Goal: Communication & Community: Answer question/provide support

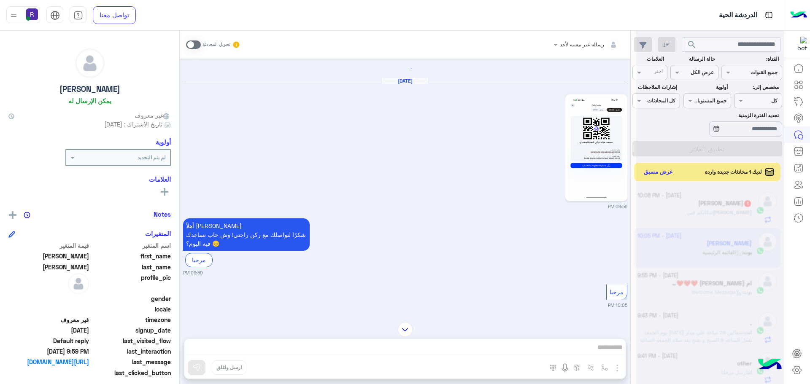
scroll to position [116, 0]
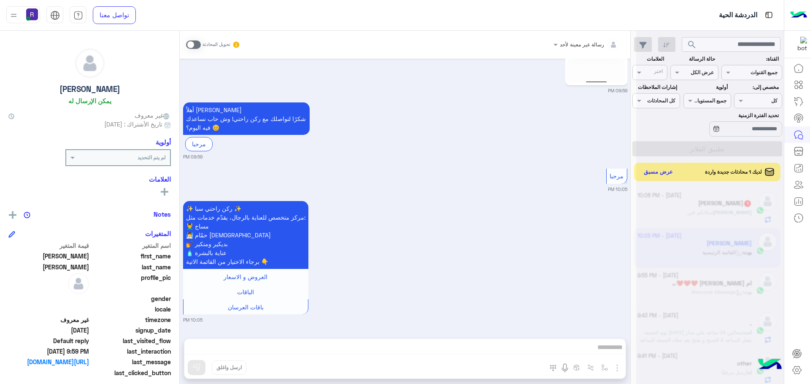
drag, startPoint x: 797, startPoint y: 373, endPoint x: 524, endPoint y: 283, distance: 287.8
click at [524, 283] on div "✨ ركن راحتي سبا ✨ مركز متخصص للعناية بالرجال، يقدّم خدمات مثل: 💆‍♂️ مساج 🧖‍♂️ ح…" at bounding box center [405, 261] width 444 height 124
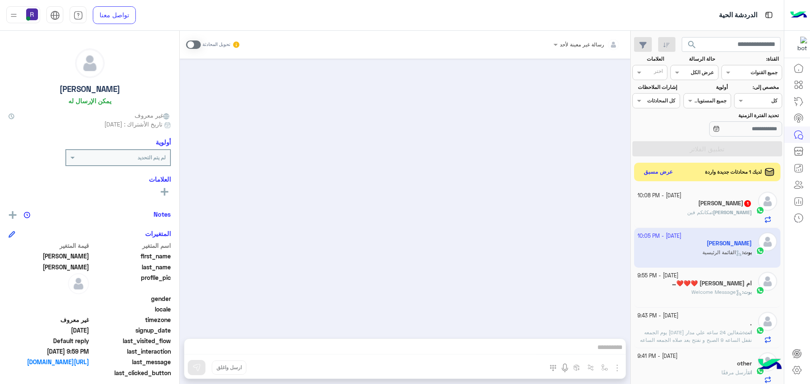
scroll to position [0, 0]
click at [711, 212] on span "مكانكم فين" at bounding box center [699, 212] width 24 height 6
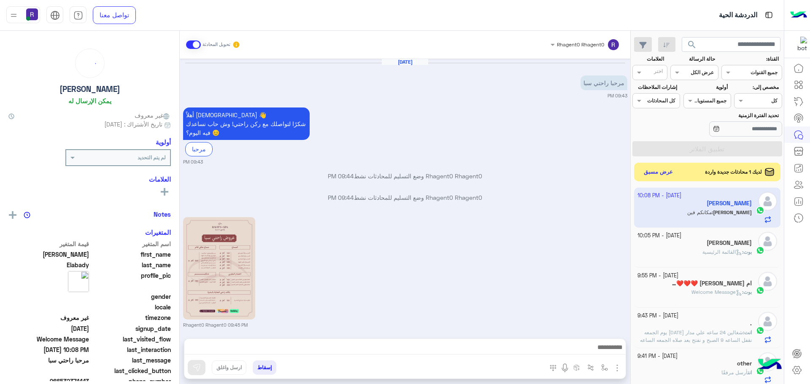
scroll to position [179, 0]
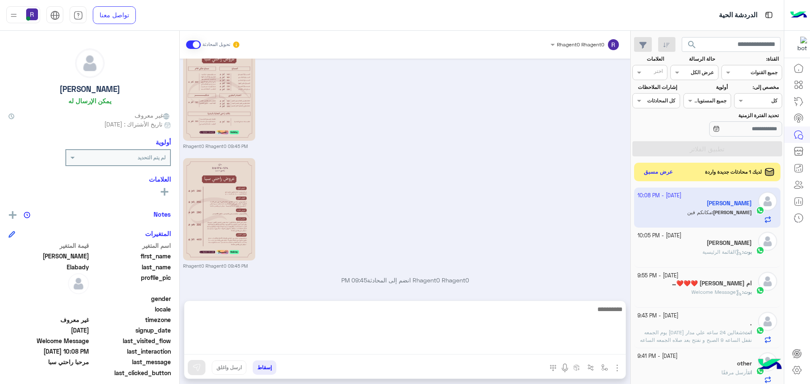
click at [602, 350] on textarea at bounding box center [404, 329] width 441 height 51
paste textarea "**********"
type textarea "**********"
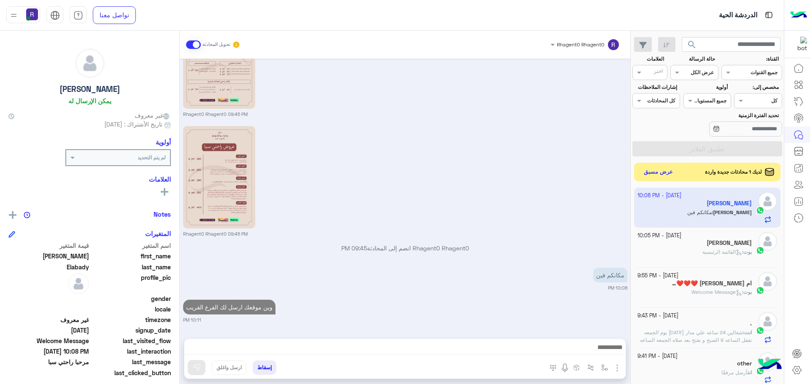
click at [735, 293] on icon at bounding box center [738, 293] width 6 height 6
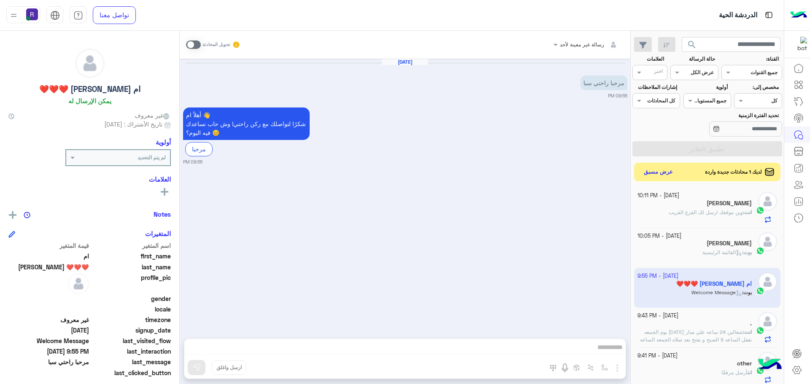
click at [190, 46] on span at bounding box center [193, 44] width 15 height 8
click at [615, 368] on img "button" at bounding box center [617, 368] width 10 height 10
click at [600, 346] on span "الصور" at bounding box center [601, 350] width 16 height 10
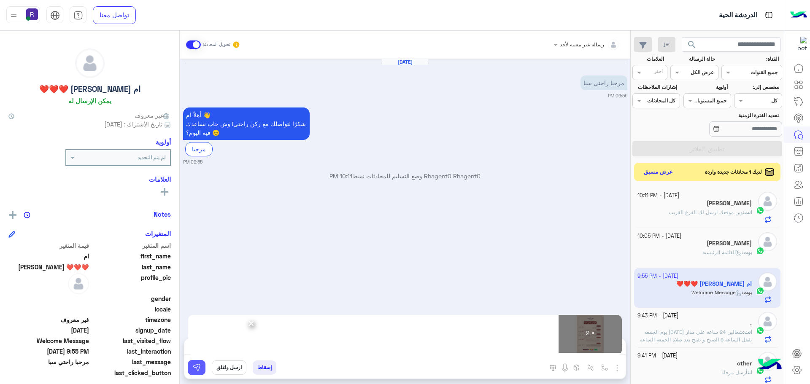
click at [194, 364] on img at bounding box center [196, 368] width 8 height 8
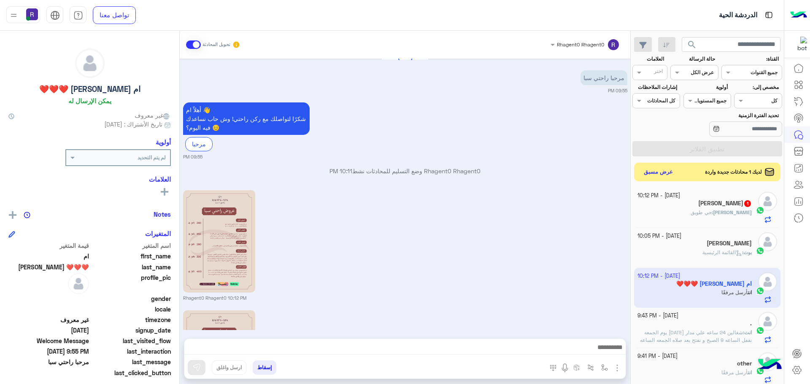
scroll to position [125, 0]
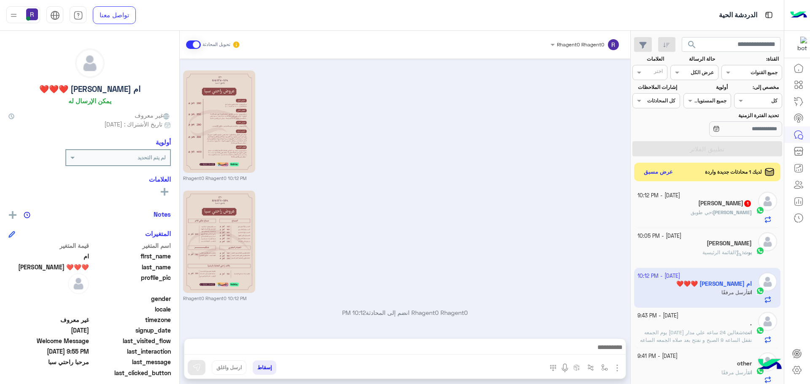
click at [705, 208] on div "Mohamed Elabady 1" at bounding box center [694, 204] width 115 height 9
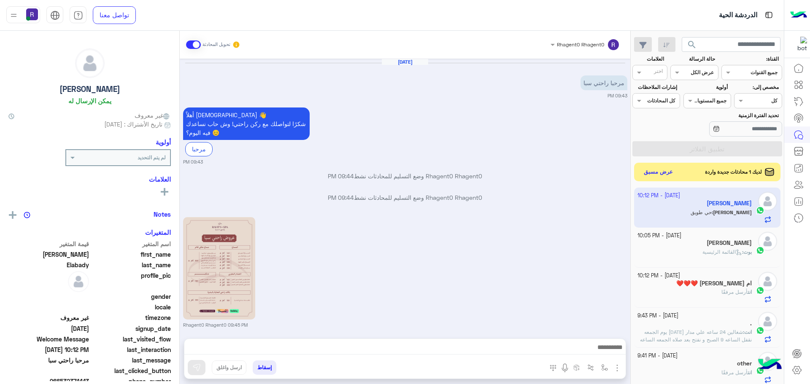
scroll to position [243, 0]
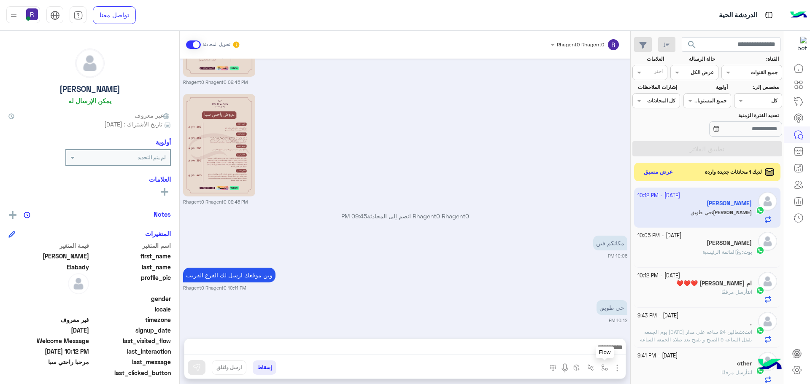
click at [606, 366] on img "button" at bounding box center [604, 367] width 7 height 7
click at [595, 347] on input "text" at bounding box center [585, 348] width 43 height 8
type input "***"
click at [597, 337] on div "لبن" at bounding box center [580, 334] width 62 height 16
type textarea "***"
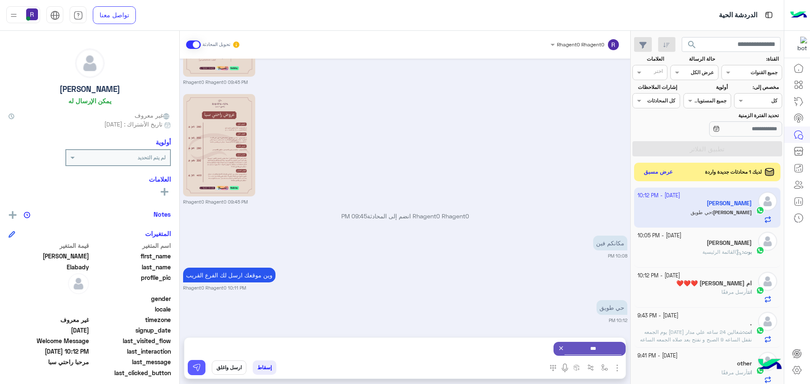
click at [195, 366] on img at bounding box center [196, 368] width 8 height 8
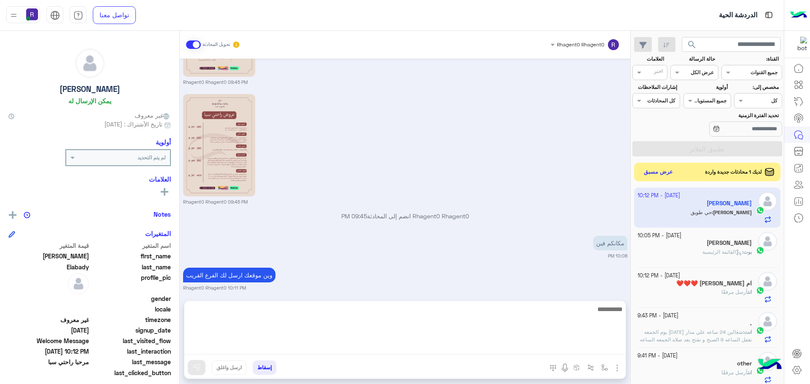
click at [258, 350] on textarea at bounding box center [404, 329] width 441 height 51
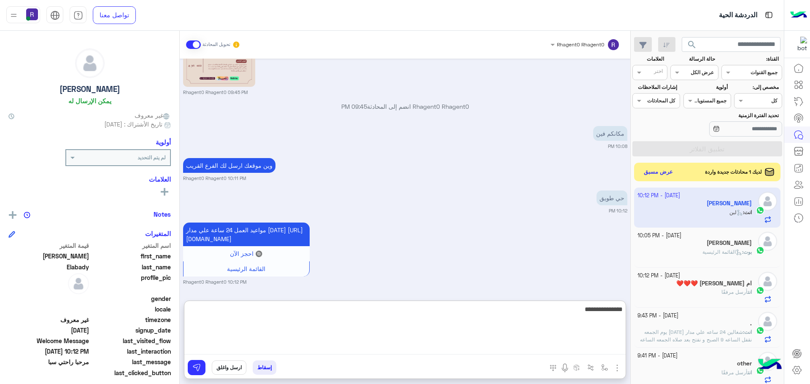
type textarea "**********"
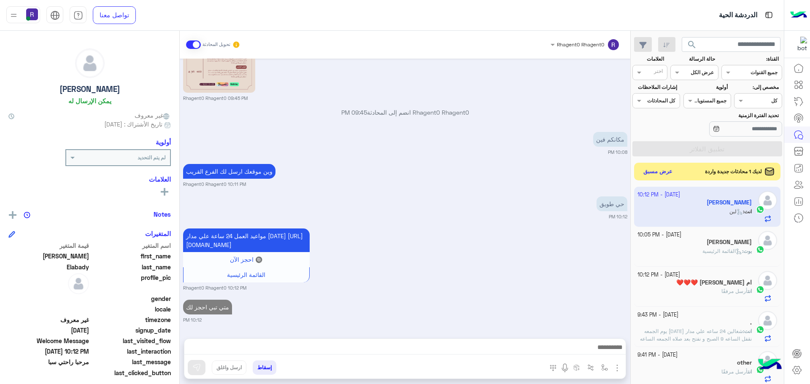
click at [659, 174] on button "عرض مسبق" at bounding box center [657, 171] width 35 height 11
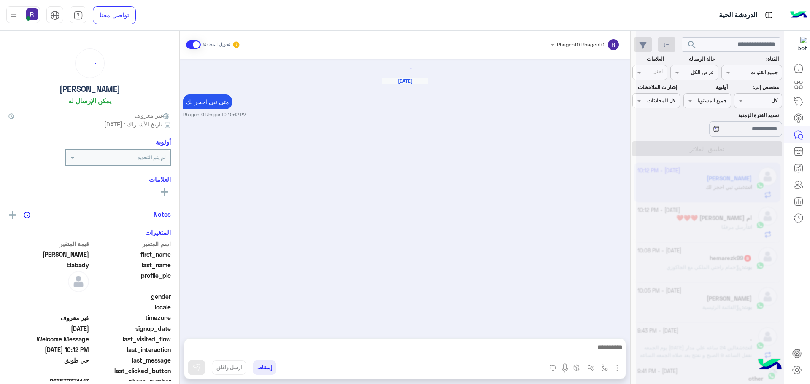
scroll to position [388, 0]
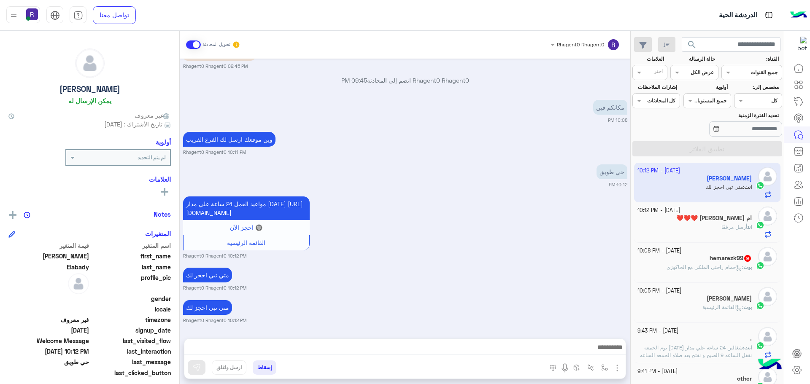
click at [751, 269] on div "9 October - 10:08 PM hemarezk99 9 بوت : حمام راحتي الملكي مع الجاكوزي" at bounding box center [707, 262] width 140 height 31
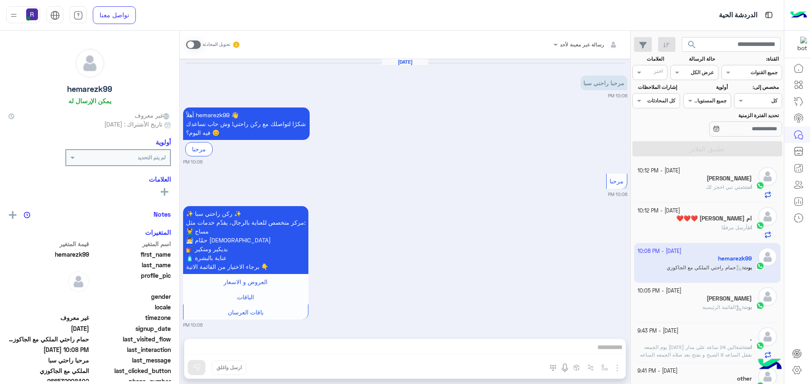
scroll to position [1373, 0]
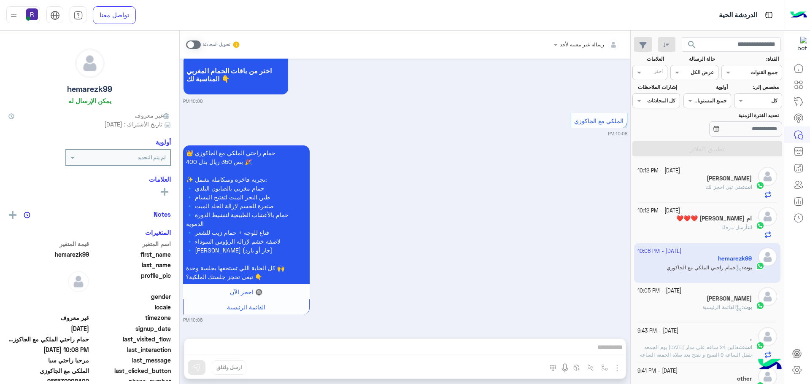
click at [187, 42] on span at bounding box center [193, 44] width 15 height 8
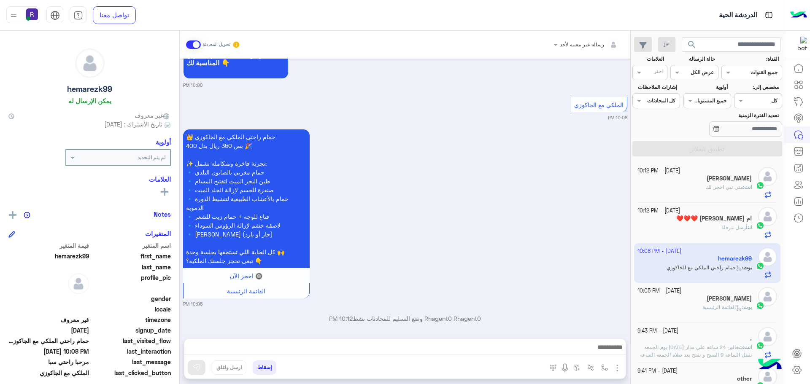
scroll to position [1395, 0]
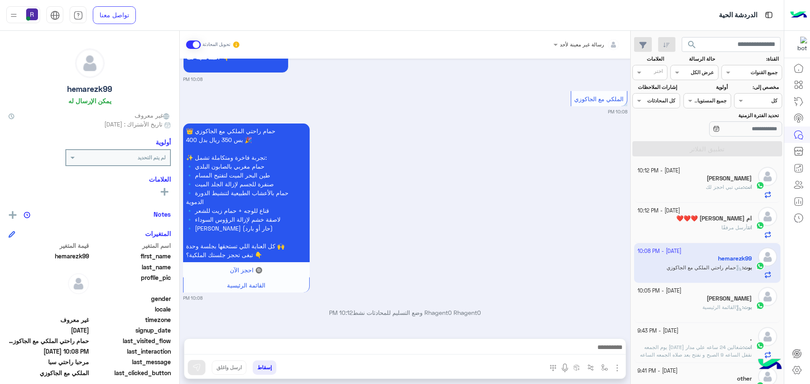
click at [619, 369] on img "button" at bounding box center [617, 368] width 10 height 10
click at [604, 352] on span "الصور" at bounding box center [601, 350] width 16 height 10
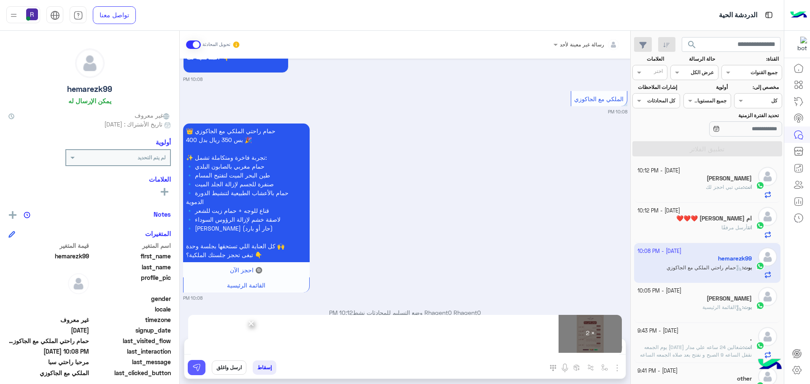
click at [202, 368] on button at bounding box center [197, 367] width 18 height 15
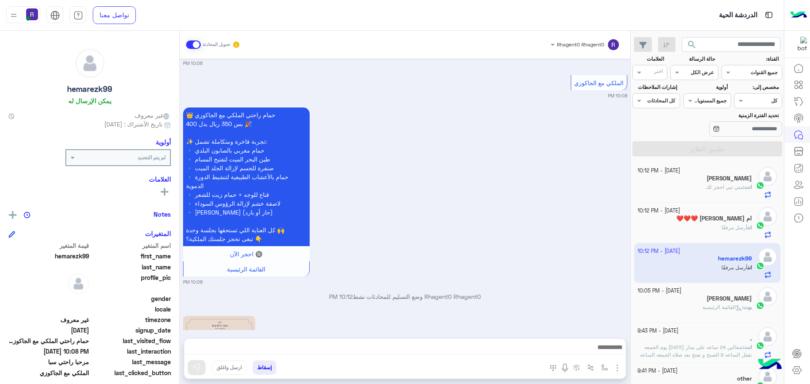
scroll to position [1656, 0]
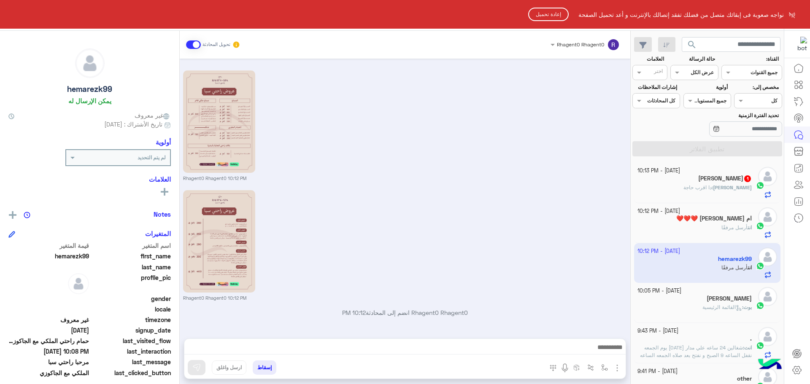
click at [554, 16] on button "إعادة تحميل" at bounding box center [548, 14] width 40 height 13
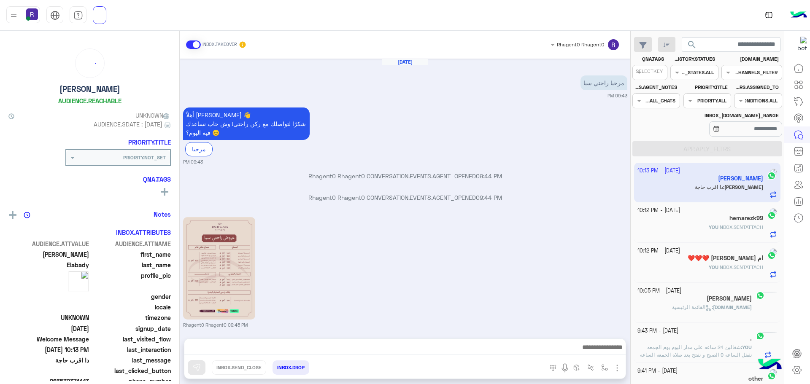
scroll to position [2203, 0]
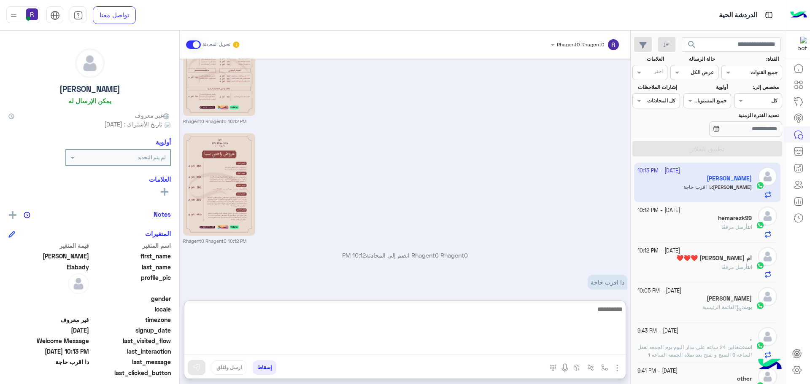
click at [576, 350] on textarea at bounding box center [404, 329] width 441 height 51
type textarea "********"
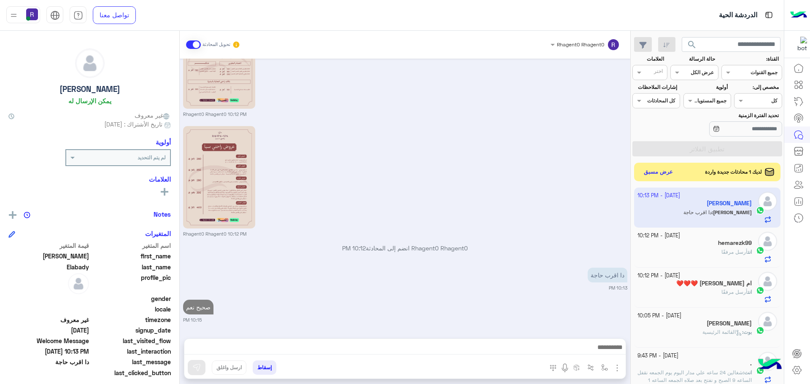
scroll to position [2235, 0]
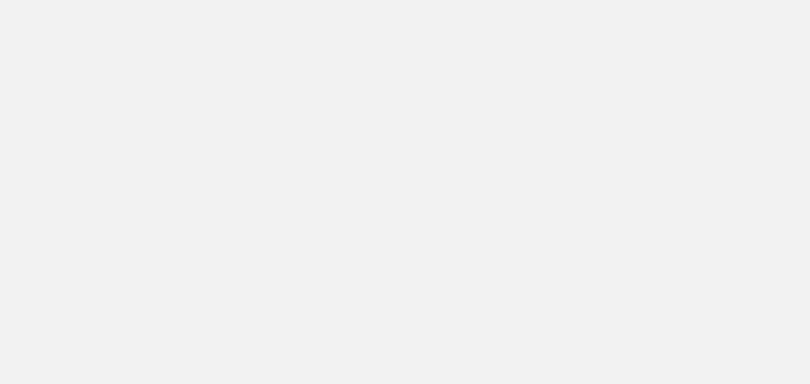
scroll to position [318, 0]
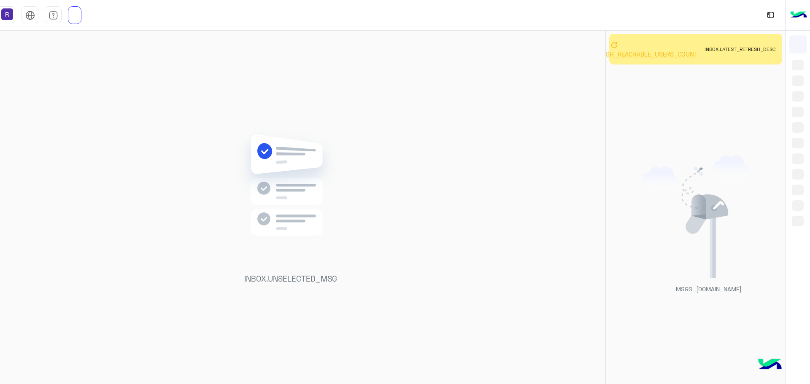
click at [364, 233] on div "INBOX.UNSELECTED_MSG" at bounding box center [291, 209] width 630 height 357
click at [615, 42] on icon at bounding box center [614, 44] width 7 height 7
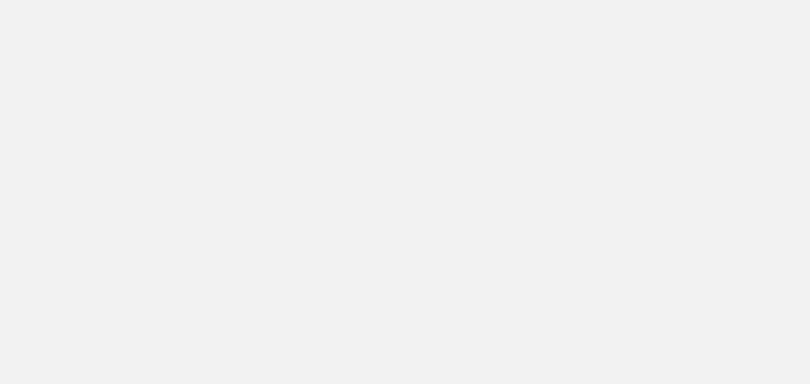
scroll to position [318, 0]
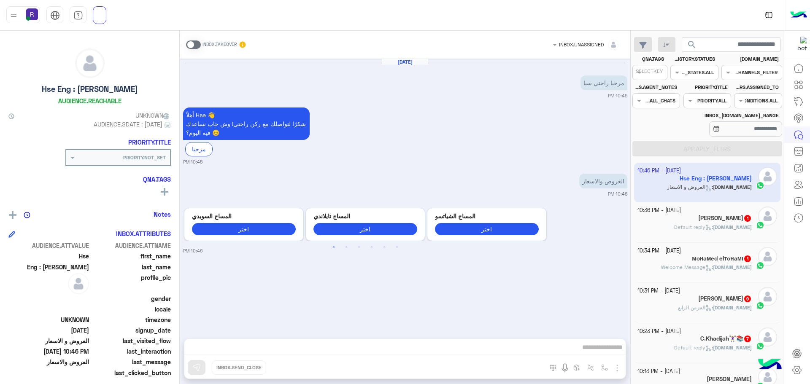
click at [196, 44] on span at bounding box center [193, 44] width 15 height 8
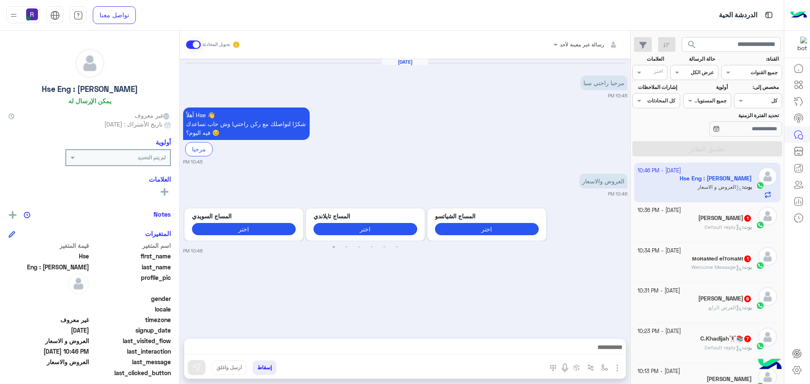
click at [615, 367] on img "button" at bounding box center [617, 368] width 10 height 10
click at [612, 348] on img at bounding box center [614, 350] width 7 height 10
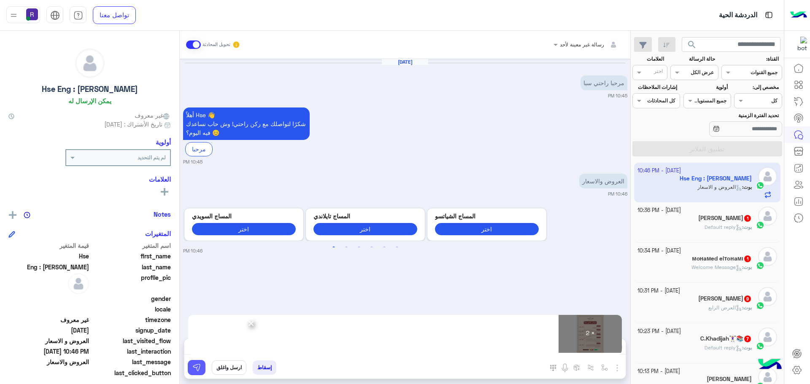
click at [197, 373] on button at bounding box center [197, 367] width 18 height 15
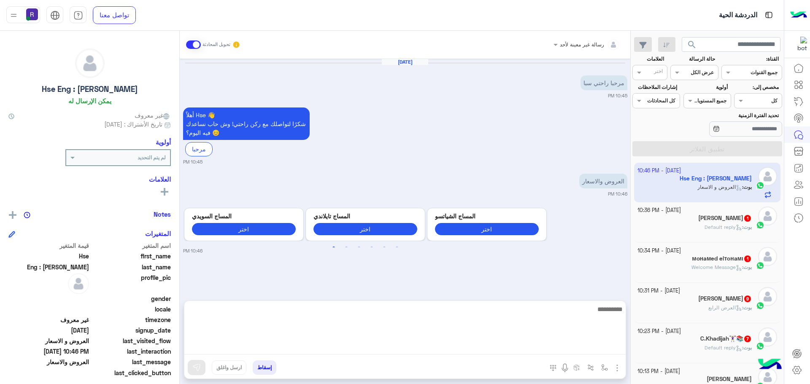
click at [552, 348] on textarea at bounding box center [404, 329] width 441 height 51
paste textarea "**********"
type textarea "**********"
click at [573, 317] on textarea "**********" at bounding box center [404, 329] width 441 height 51
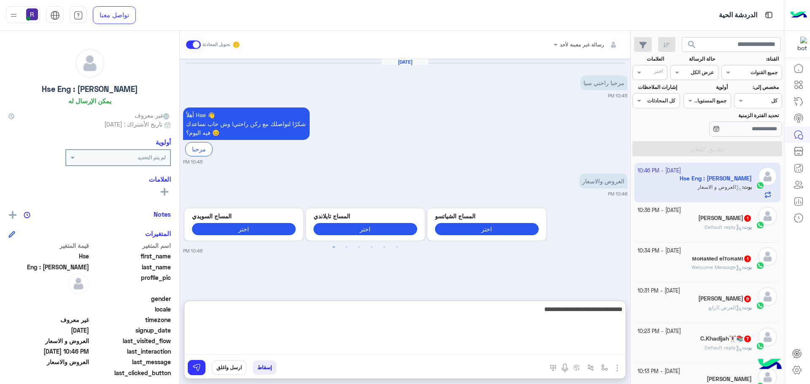
type textarea "**"
click at [573, 317] on textarea "**********" at bounding box center [404, 329] width 441 height 51
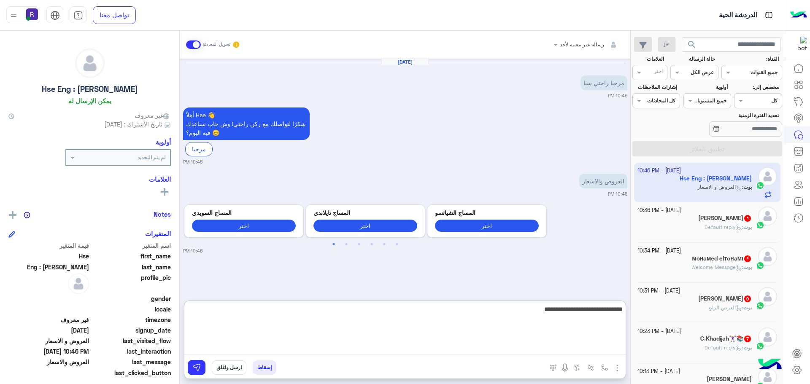
scroll to position [4, 0]
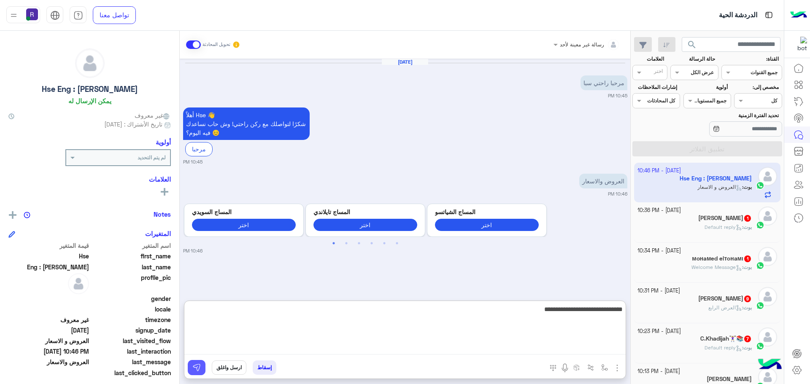
type textarea "**********"
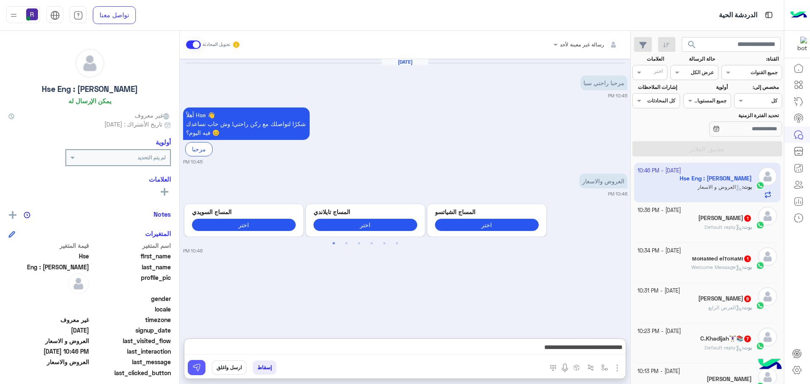
click at [199, 371] on img at bounding box center [196, 368] width 8 height 8
click at [617, 368] on img "button" at bounding box center [617, 368] width 10 height 10
click at [606, 349] on span "الصور" at bounding box center [601, 350] width 16 height 10
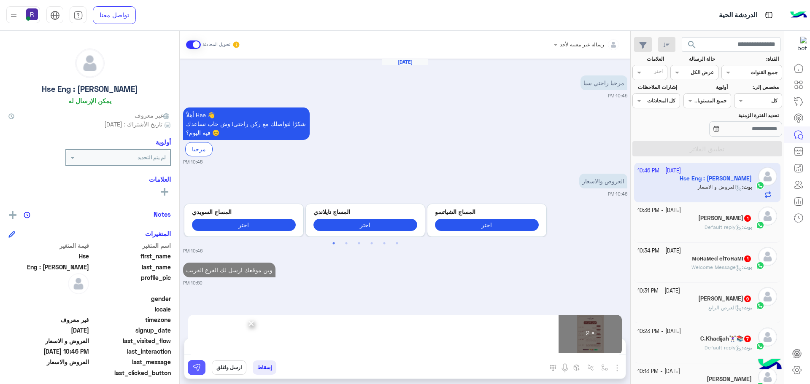
click at [194, 368] on img at bounding box center [196, 368] width 8 height 8
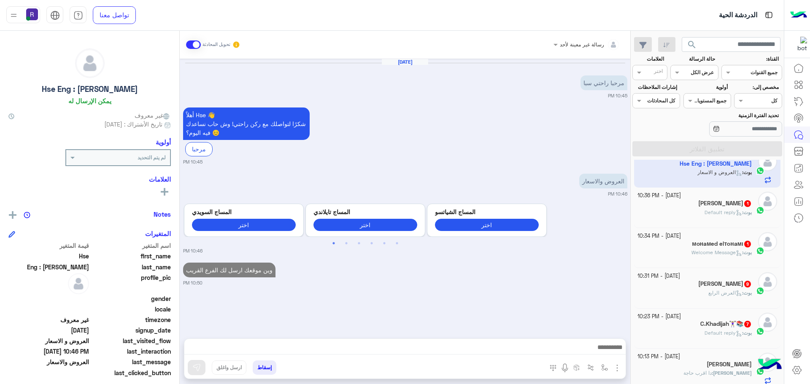
scroll to position [0, 0]
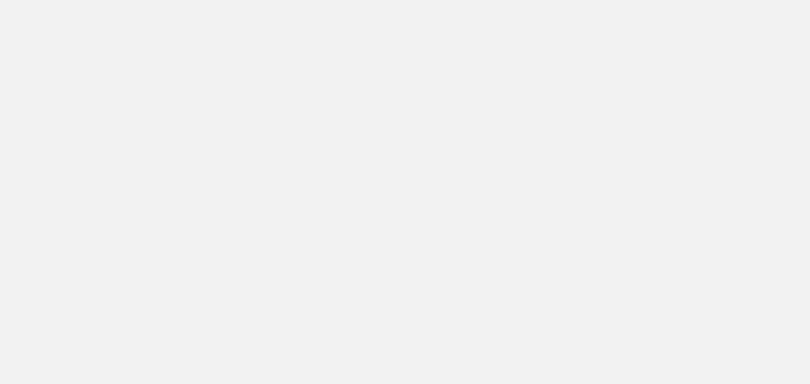
scroll to position [318, 0]
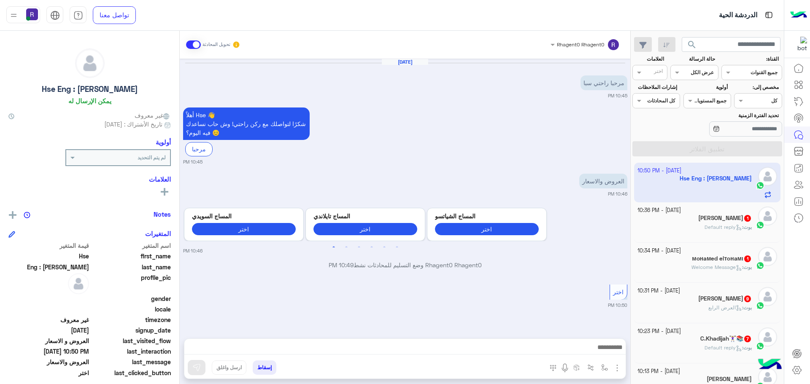
click at [617, 372] on img "button" at bounding box center [617, 368] width 10 height 10
click at [611, 356] on button "الصور" at bounding box center [604, 349] width 36 height 17
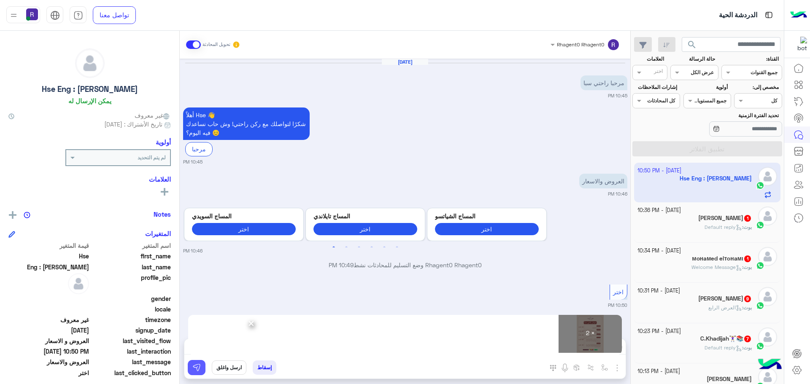
click at [199, 374] on button at bounding box center [197, 367] width 18 height 15
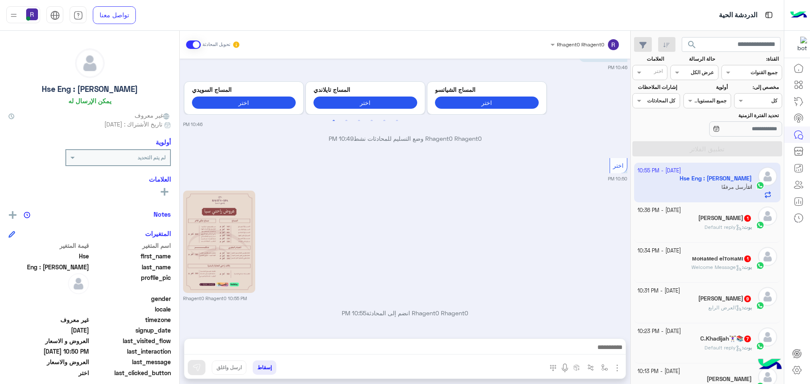
scroll to position [247, 0]
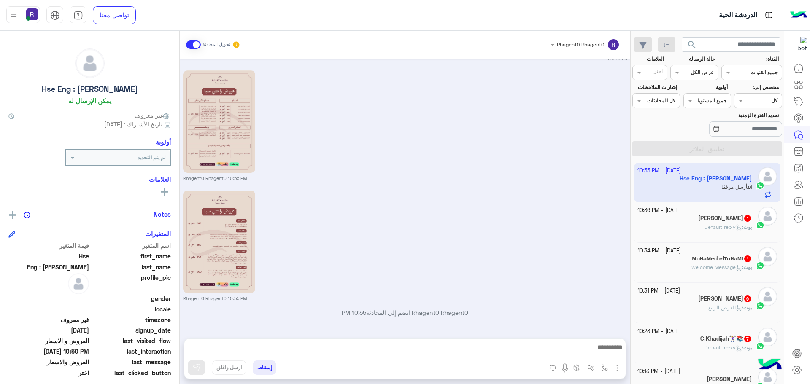
click at [689, 230] on div "بوت : Default reply" at bounding box center [694, 230] width 115 height 15
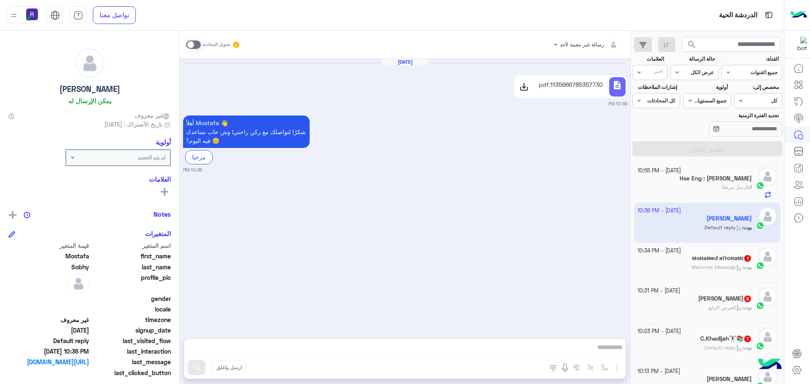
click at [198, 43] on span at bounding box center [193, 44] width 15 height 8
click at [620, 369] on img "button" at bounding box center [617, 368] width 10 height 10
click at [609, 355] on button "الصور" at bounding box center [604, 349] width 36 height 17
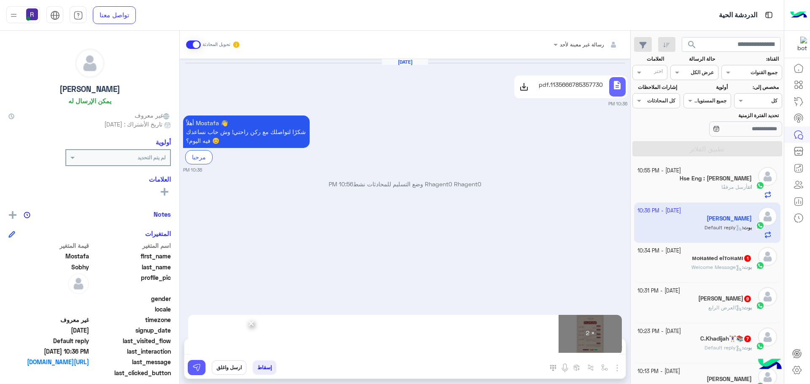
click at [203, 364] on button at bounding box center [197, 367] width 18 height 15
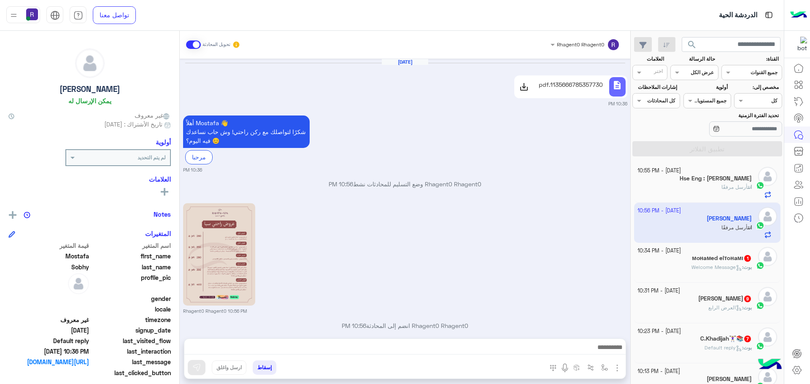
scroll to position [133, 0]
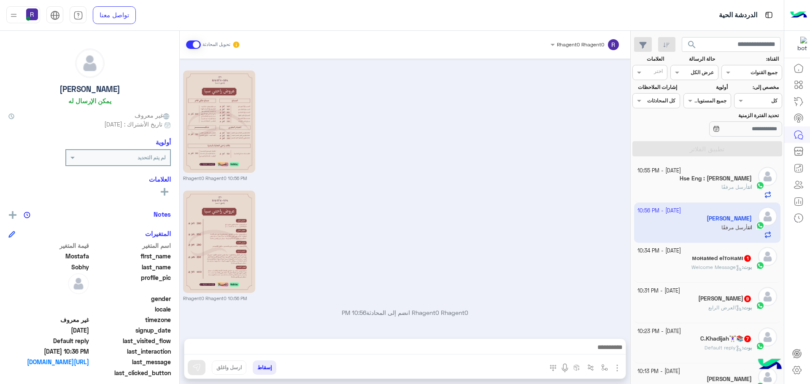
click at [689, 256] on div "мoнaмed elтoнaмι 1" at bounding box center [694, 259] width 115 height 9
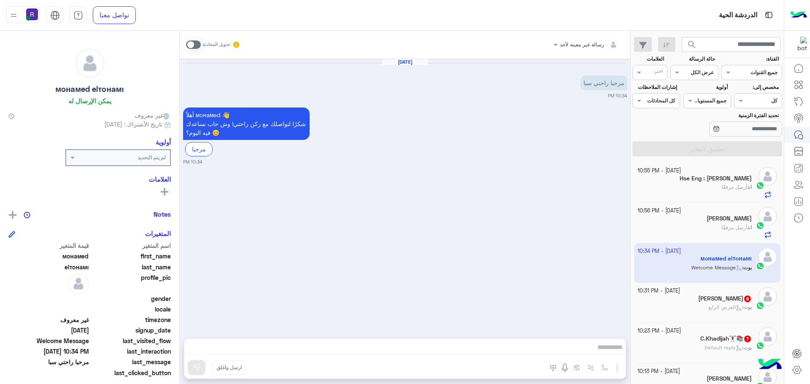
click at [195, 41] on span at bounding box center [193, 44] width 15 height 8
click at [614, 366] on img "button" at bounding box center [617, 368] width 10 height 10
click at [611, 350] on img at bounding box center [614, 350] width 7 height 10
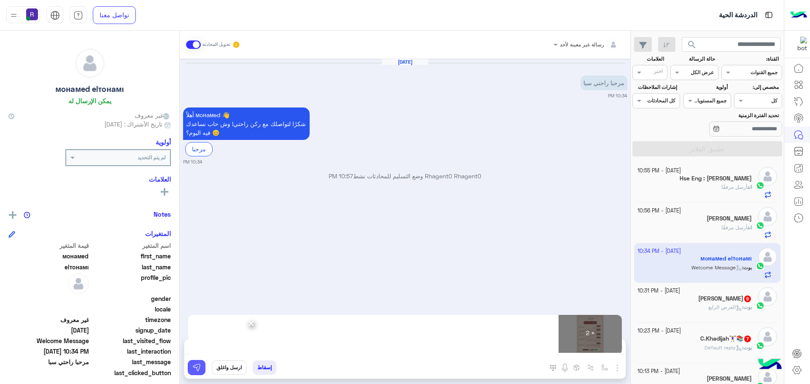
click at [194, 369] on img at bounding box center [196, 368] width 8 height 8
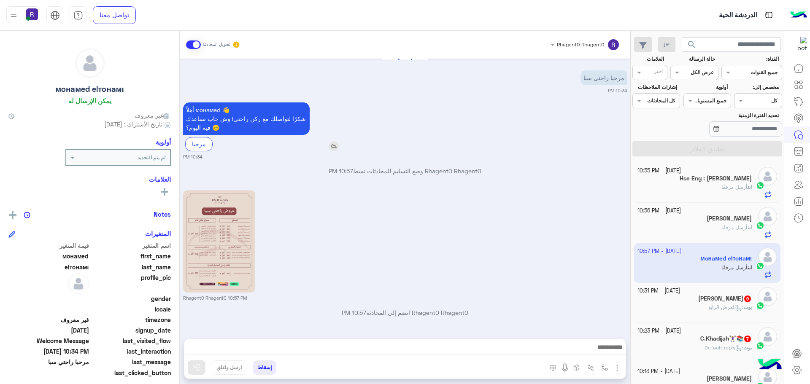
scroll to position [125, 0]
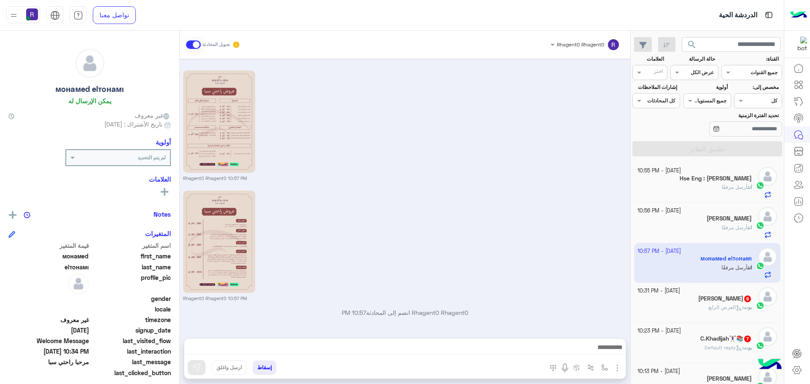
click at [708, 307] on span "العرض الرابع" at bounding box center [725, 307] width 34 height 6
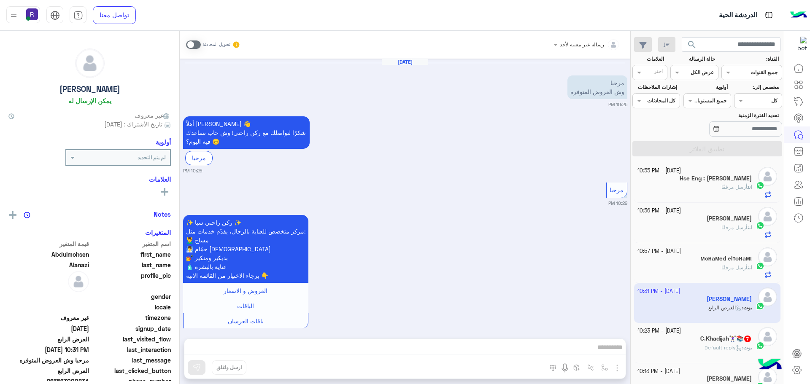
scroll to position [1445, 0]
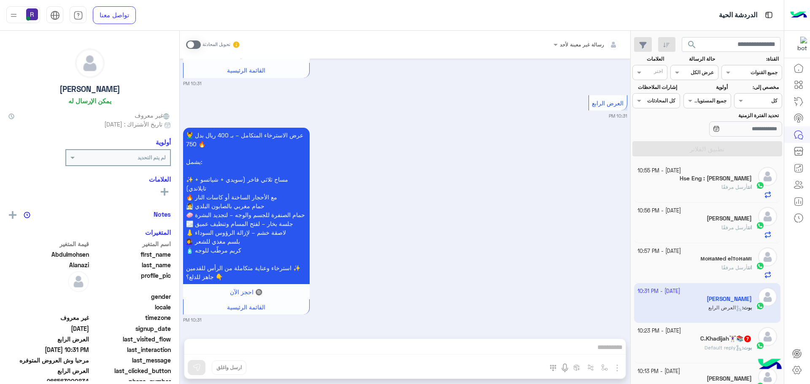
click at [193, 44] on span at bounding box center [193, 44] width 15 height 8
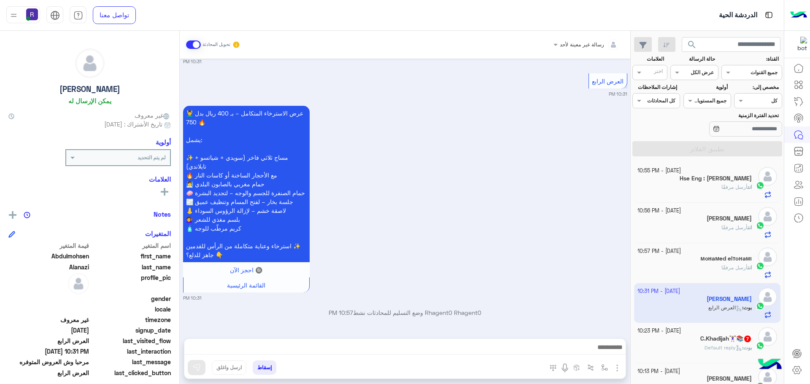
click at [619, 364] on img "button" at bounding box center [617, 368] width 10 height 10
click at [597, 350] on span "الصور" at bounding box center [601, 350] width 16 height 10
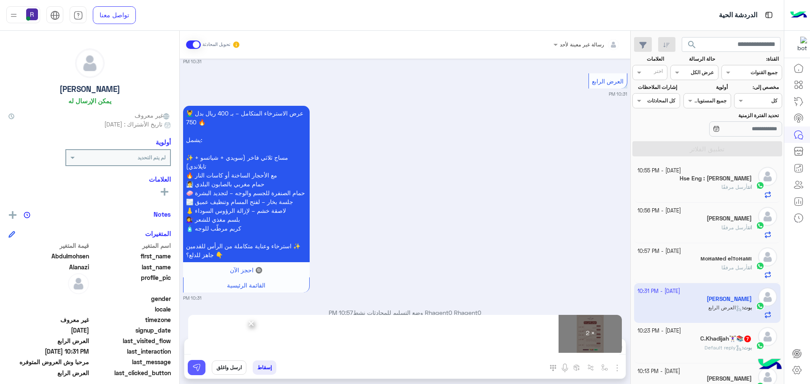
click at [201, 366] on button at bounding box center [197, 367] width 18 height 15
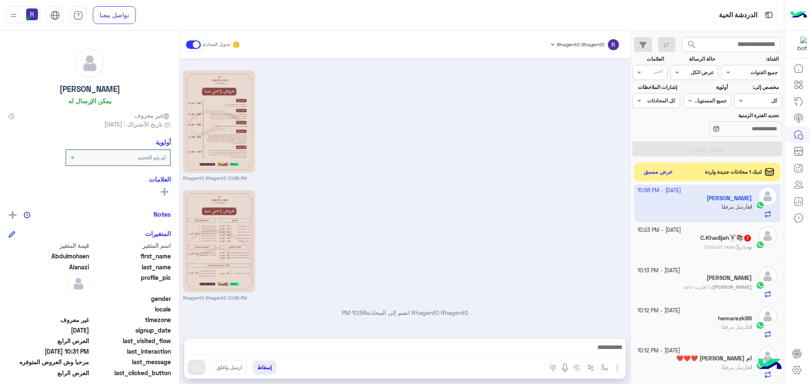
scroll to position [127, 0]
click at [723, 244] on span "Default reply" at bounding box center [723, 246] width 38 height 6
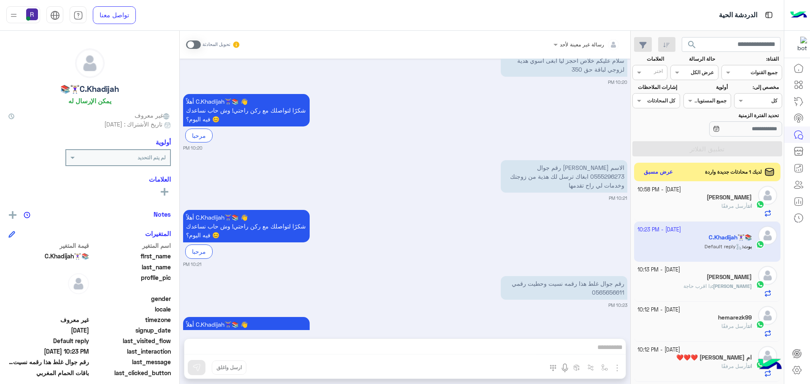
scroll to position [1196, 0]
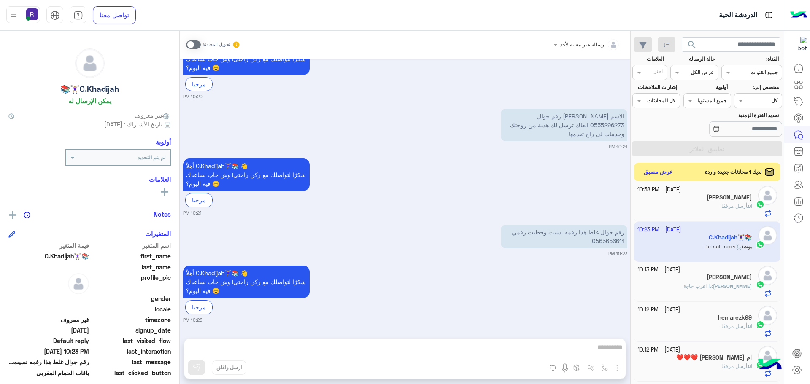
click at [197, 46] on span at bounding box center [193, 44] width 15 height 8
click at [190, 46] on span at bounding box center [193, 44] width 15 height 8
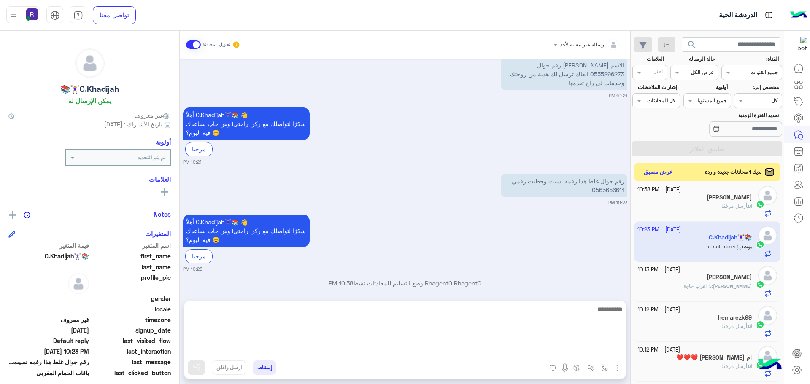
click at [596, 345] on textarea at bounding box center [404, 329] width 441 height 51
type textarea "**********"
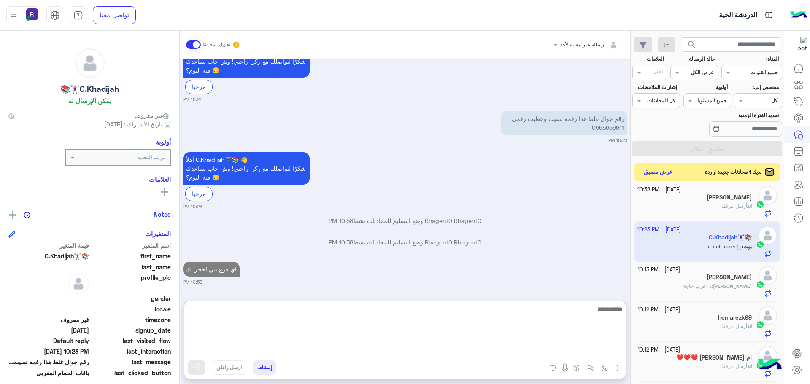
scroll to position [1332, 0]
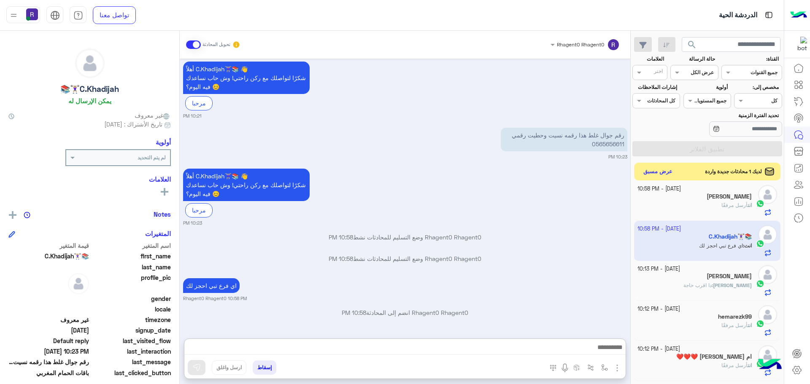
click at [653, 168] on button "عرض مسبق" at bounding box center [657, 171] width 35 height 11
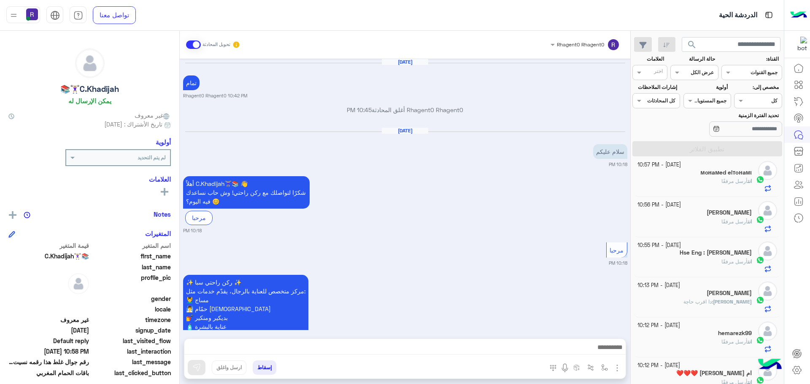
scroll to position [1032, 0]
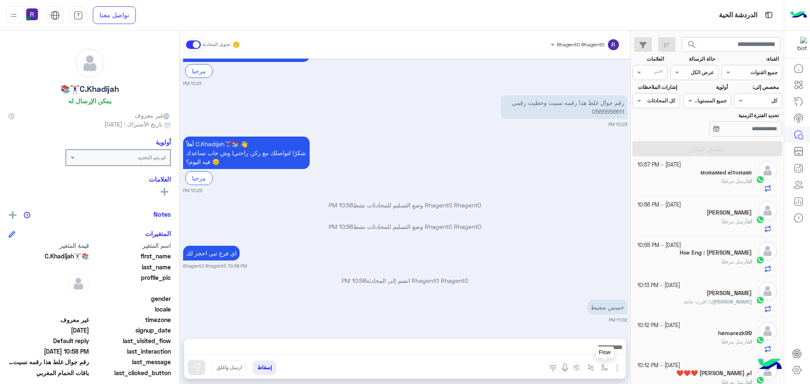
click at [607, 367] on img "button" at bounding box center [604, 367] width 7 height 7
click at [561, 299] on div "خميس مشيط" at bounding box center [583, 307] width 88 height 19
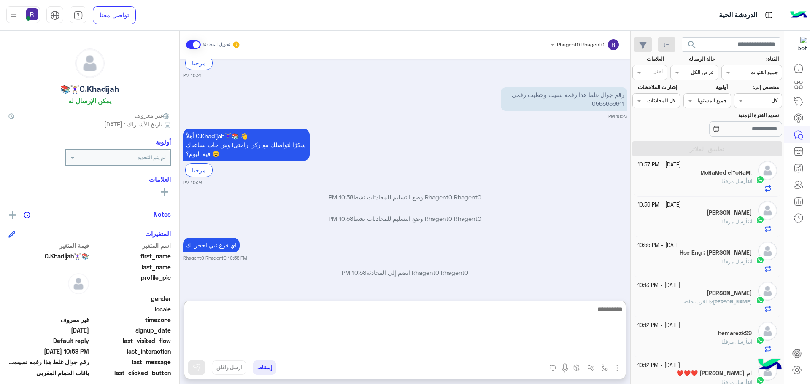
click at [552, 349] on textarea at bounding box center [404, 329] width 441 height 51
type textarea "**********"
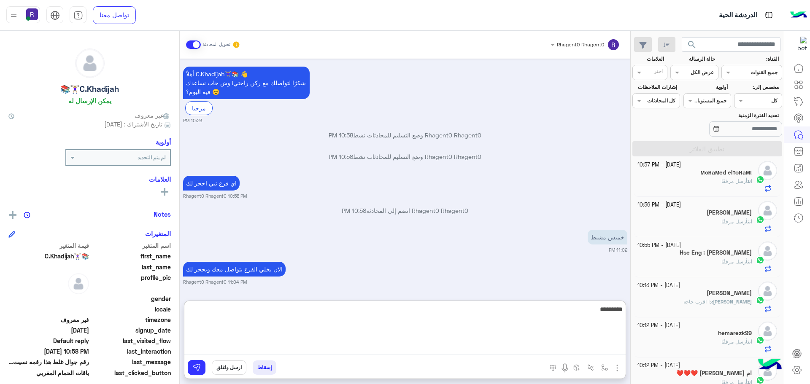
type textarea "**********"
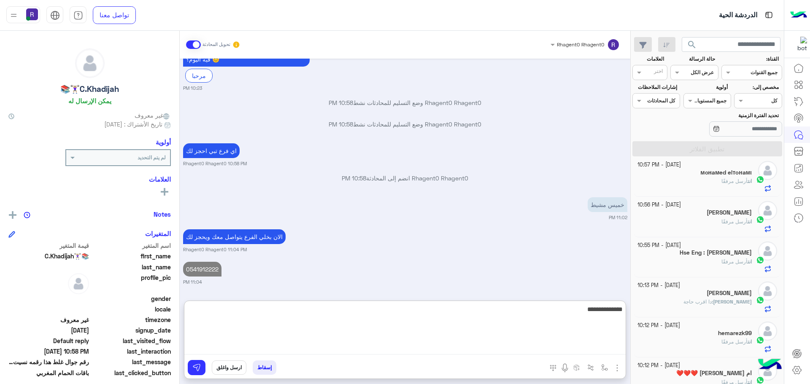
type textarea "**********"
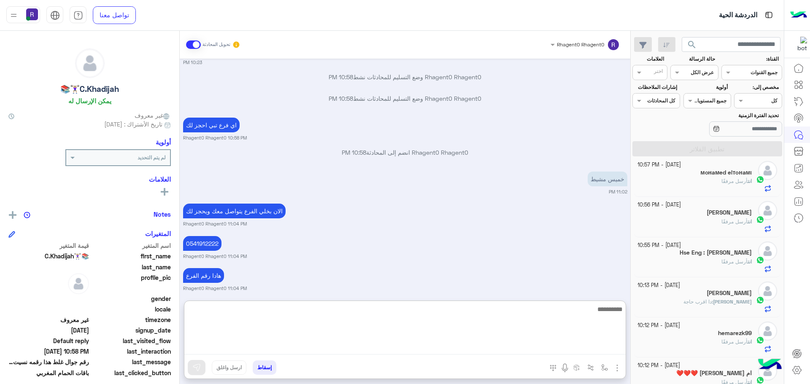
scroll to position [1167, 0]
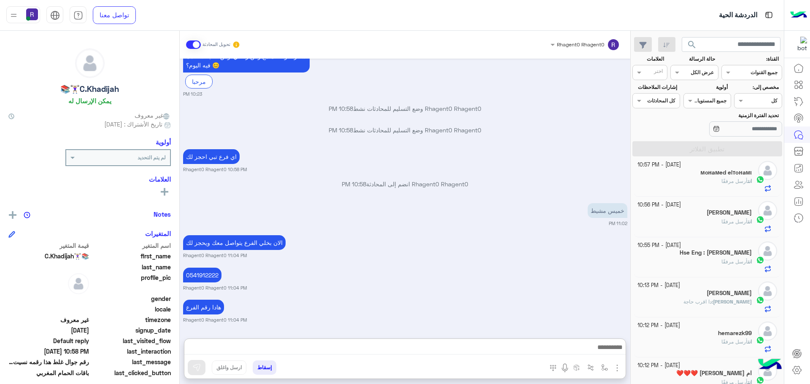
click at [530, 298] on div "هادا رقم الفرع Rhagent0 Rhagent0 11:04 PM" at bounding box center [405, 311] width 444 height 26
click at [544, 207] on div "خميس مشيط" at bounding box center [583, 210] width 88 height 15
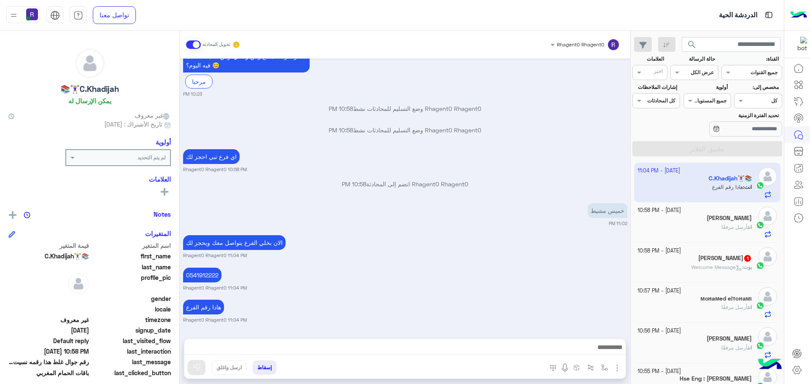
click at [744, 260] on span "1" at bounding box center [747, 257] width 8 height 7
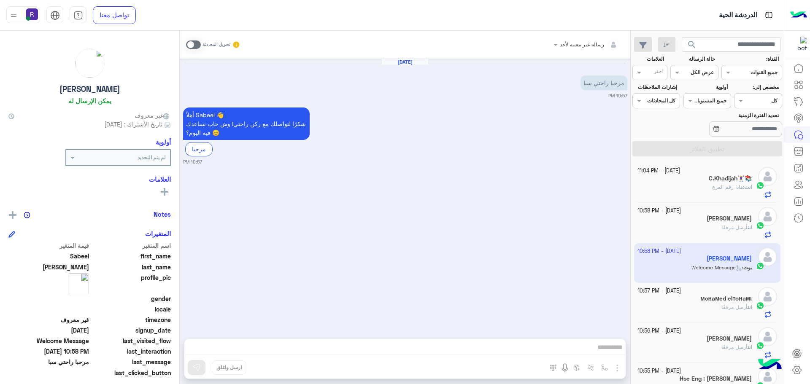
click at [194, 46] on span at bounding box center [193, 44] width 15 height 8
click at [617, 367] on img "button" at bounding box center [617, 368] width 10 height 10
click at [602, 347] on span "الصور" at bounding box center [601, 350] width 16 height 10
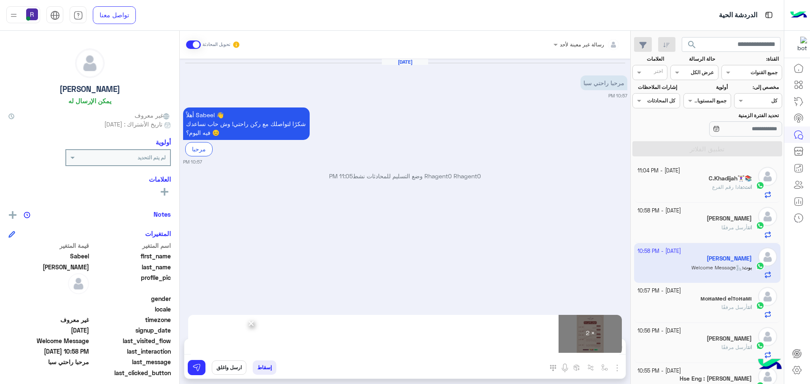
click at [187, 372] on div "إسقاط ارسل واغلق" at bounding box center [363, 369] width 359 height 19
click at [192, 370] on img at bounding box center [196, 368] width 8 height 8
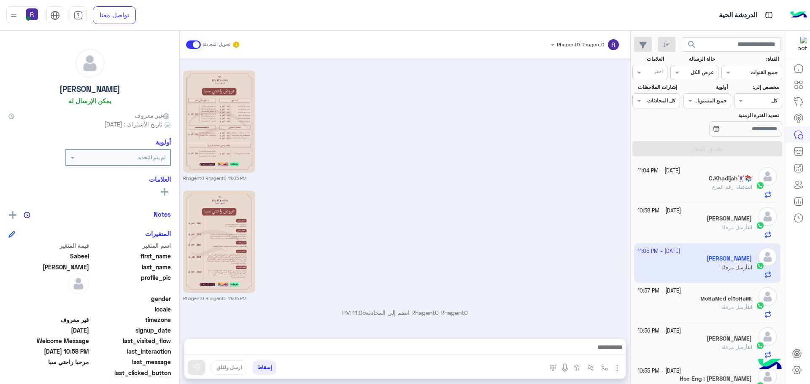
click at [554, 179] on small "Rhagent0 Rhagent0 11:05 PM" at bounding box center [405, 178] width 444 height 7
click at [734, 179] on h5 "C.Khadijah🏋🏼‍♀️📚 1" at bounding box center [725, 178] width 51 height 7
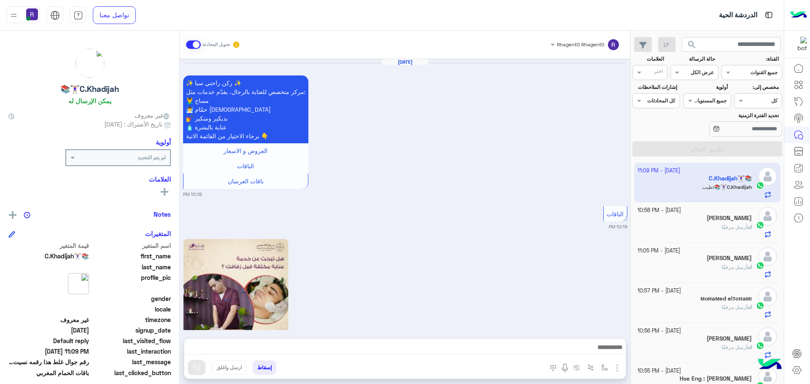
scroll to position [961, 0]
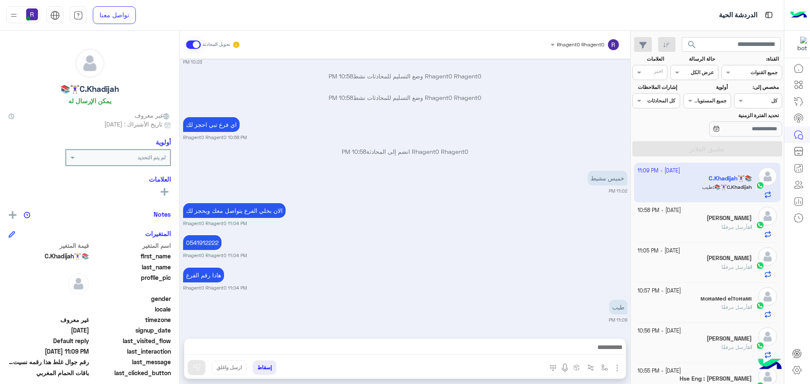
click at [534, 208] on div "الان بخلي الفرع يتواصل معك ويحجز لك Rhagent0 Rhagent0 11:04 PM" at bounding box center [405, 214] width 444 height 26
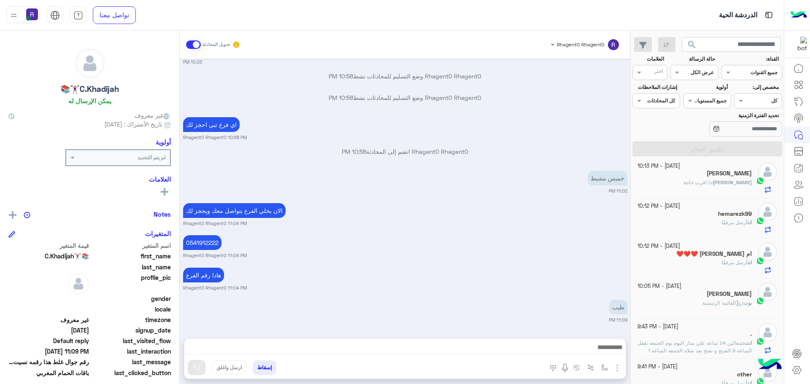
scroll to position [0, 0]
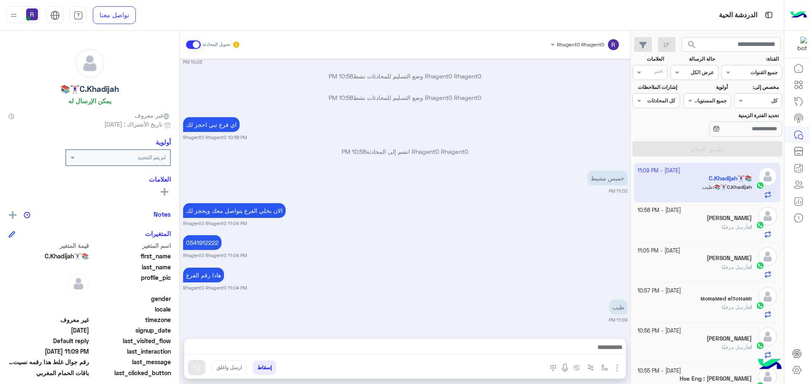
click at [498, 196] on div "Oct 9, 2025 ✨ ركن راحتي سبا ✨ مركز متخصص للعناية بالرجال، يقدّم خدمات مثل: 💆‍♂️…" at bounding box center [405, 195] width 450 height 272
click at [20, 320] on span "غير معروف" at bounding box center [48, 319] width 81 height 9
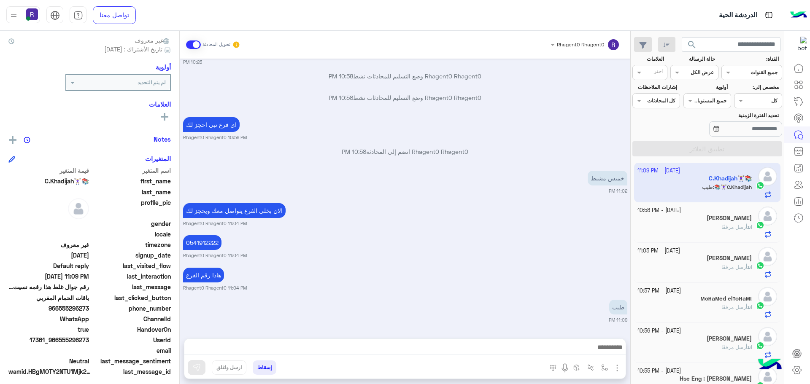
scroll to position [81, 0]
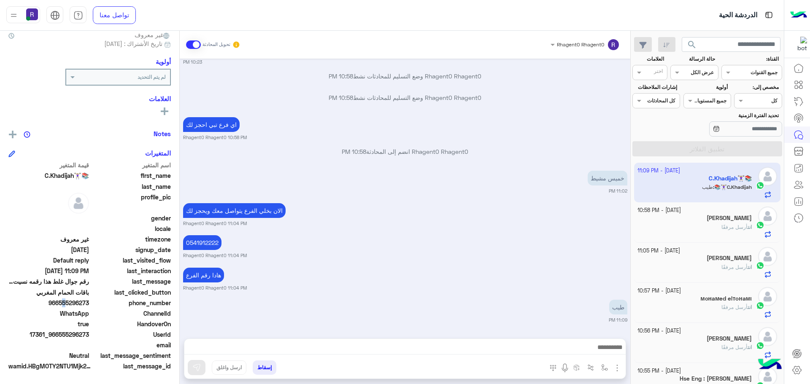
type textarea "*"
click at [65, 303] on span "966555296273" at bounding box center [48, 303] width 81 height 9
click at [66, 303] on span "966555296273" at bounding box center [48, 303] width 81 height 9
drag, startPoint x: 66, startPoint y: 303, endPoint x: 76, endPoint y: 304, distance: 10.6
click at [76, 304] on span "966555296273" at bounding box center [48, 303] width 81 height 9
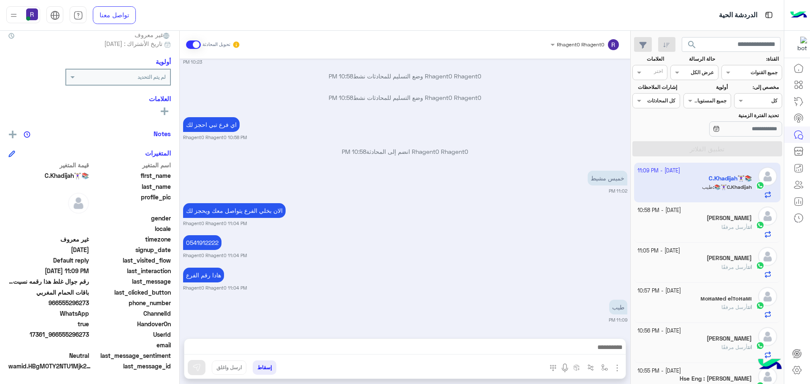
click at [590, 287] on small "Rhagent0 Rhagent0 11:04 PM" at bounding box center [405, 288] width 444 height 7
click at [199, 45] on span at bounding box center [193, 44] width 15 height 8
click at [197, 45] on span at bounding box center [193, 44] width 15 height 8
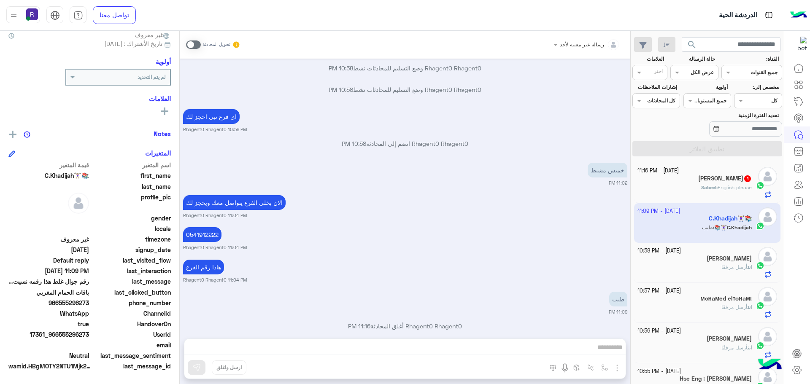
scroll to position [1005, 0]
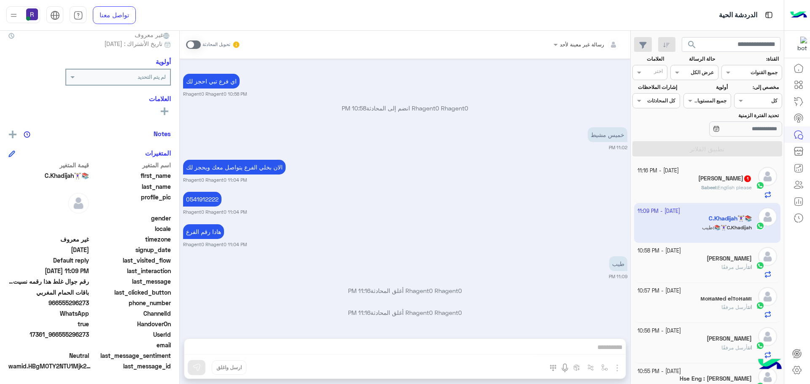
click at [737, 182] on h5 "Sabeel Ahmad 1" at bounding box center [725, 178] width 54 height 7
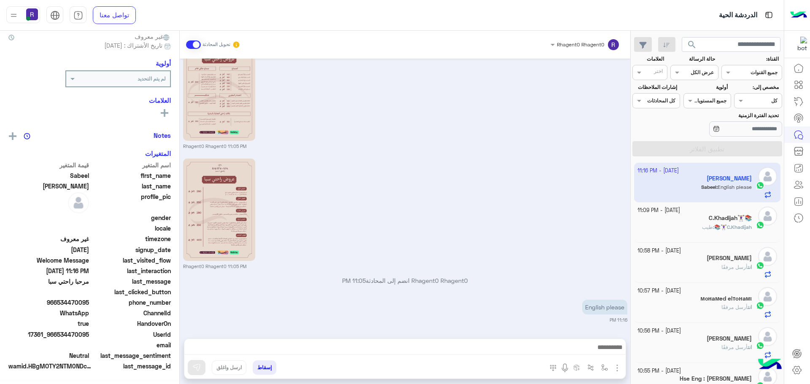
scroll to position [81, 0]
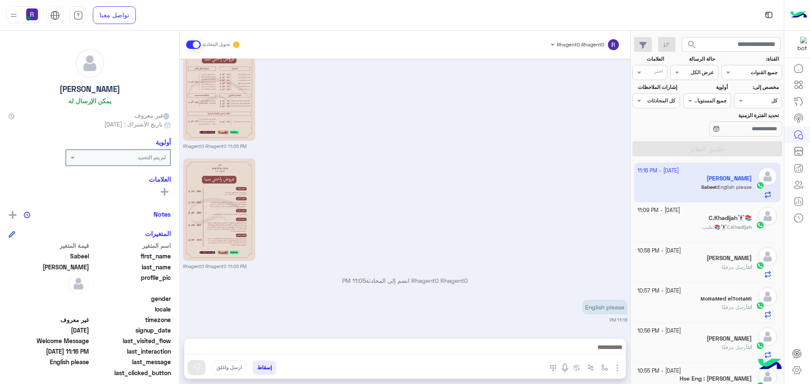
click at [594, 143] on small "Rhagent0 Rhagent0 11:05 PM" at bounding box center [405, 146] width 444 height 7
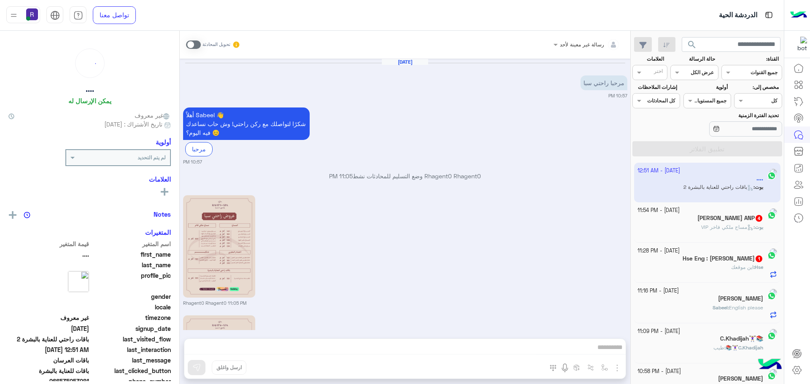
scroll to position [2251, 0]
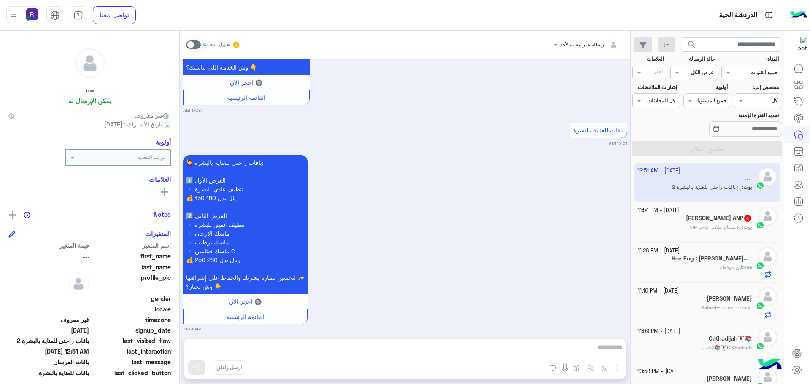
click at [194, 47] on span at bounding box center [193, 44] width 15 height 8
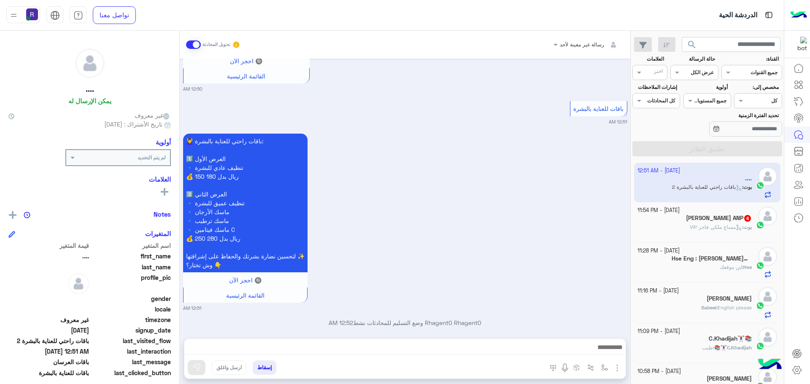
click at [617, 363] on img "button" at bounding box center [617, 368] width 10 height 10
click at [601, 348] on span "الصور" at bounding box center [601, 350] width 16 height 10
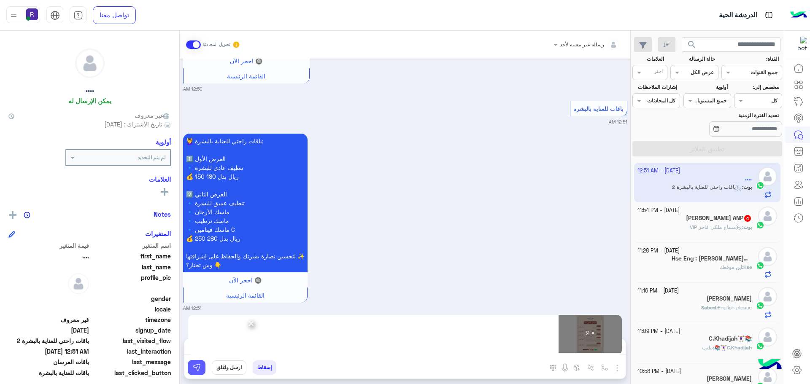
click at [199, 370] on img at bounding box center [196, 368] width 8 height 8
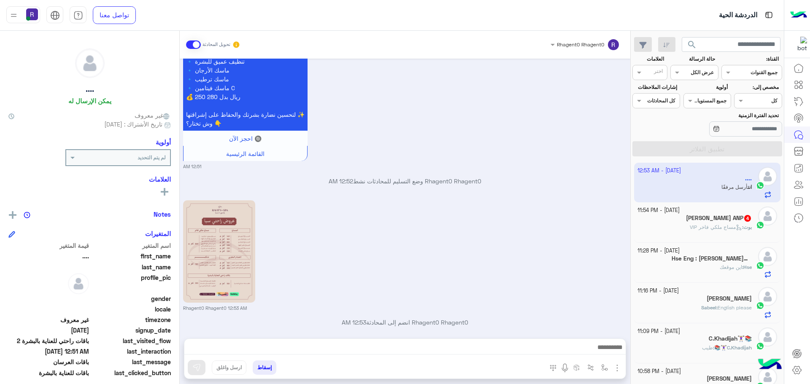
scroll to position [2534, 0]
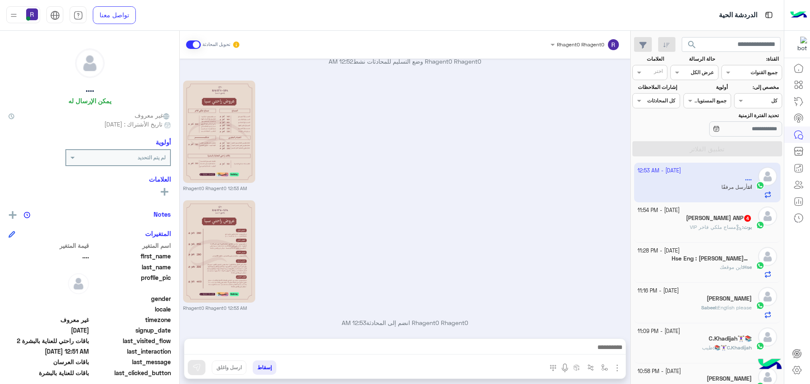
click at [729, 229] on span "مساج ملكي فاخر VIP" at bounding box center [715, 227] width 52 height 6
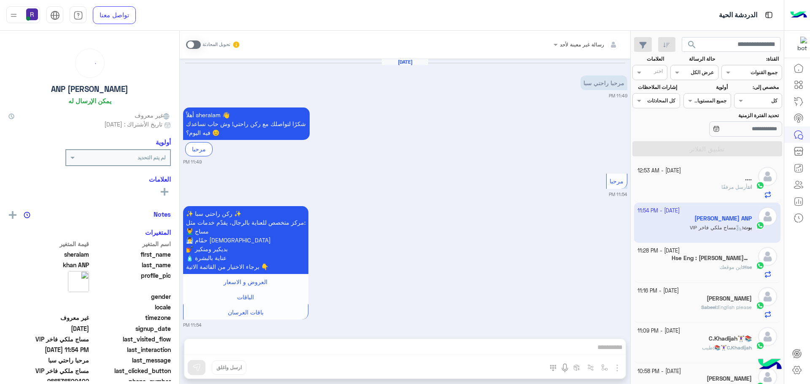
scroll to position [316, 0]
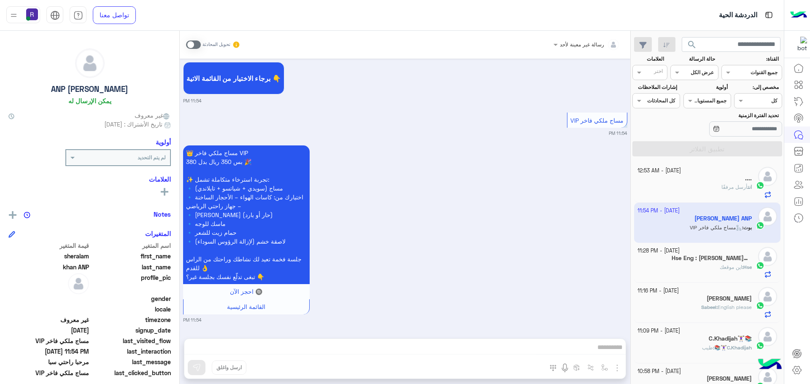
click at [192, 42] on span at bounding box center [193, 44] width 15 height 8
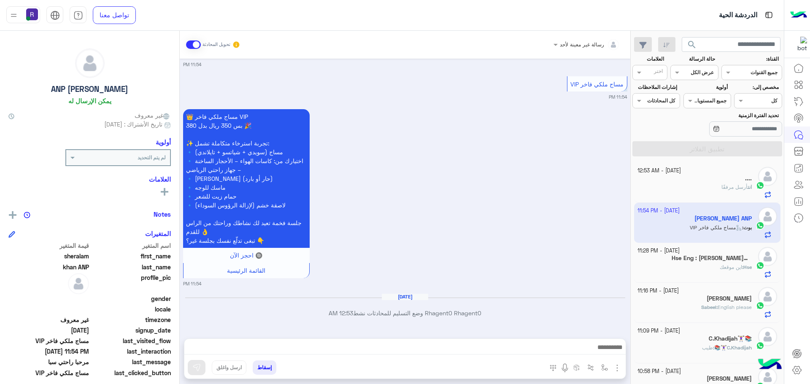
click at [618, 369] on img "button" at bounding box center [617, 368] width 10 height 10
click at [611, 347] on button "الصور" at bounding box center [604, 349] width 36 height 17
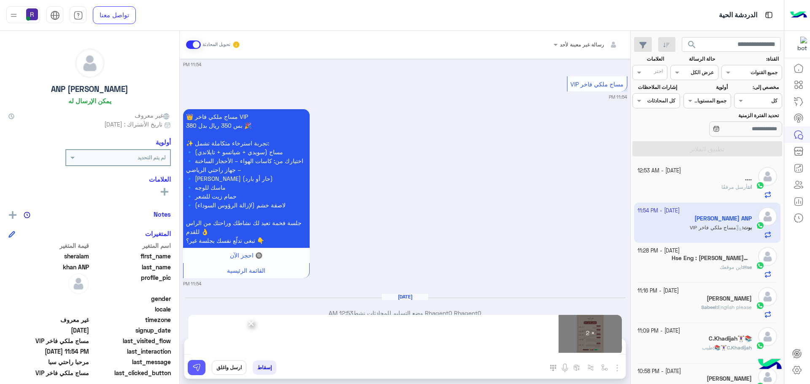
click at [202, 364] on button at bounding box center [197, 367] width 18 height 15
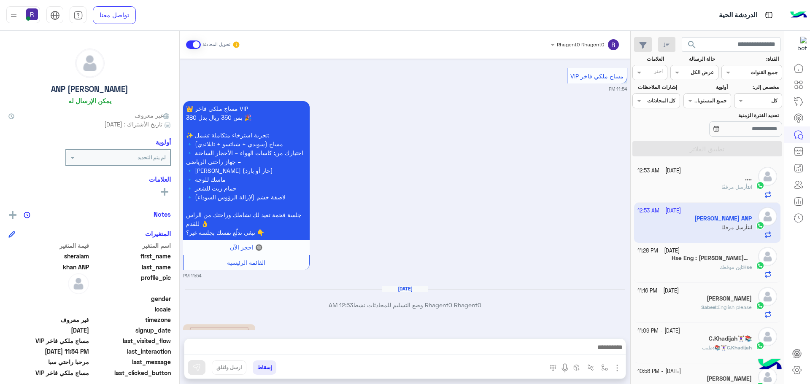
scroll to position [614, 0]
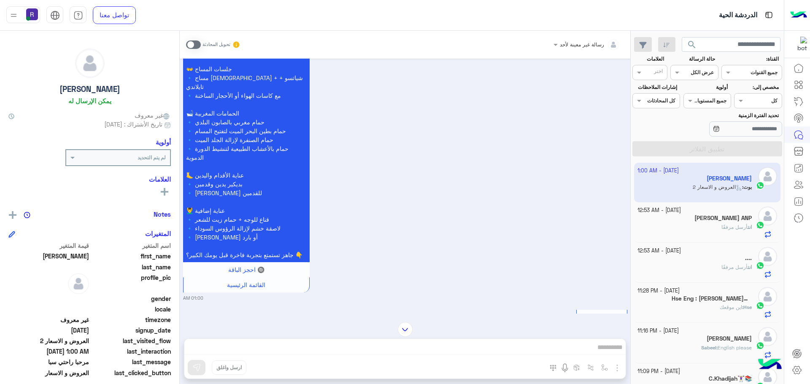
scroll to position [1479, 0]
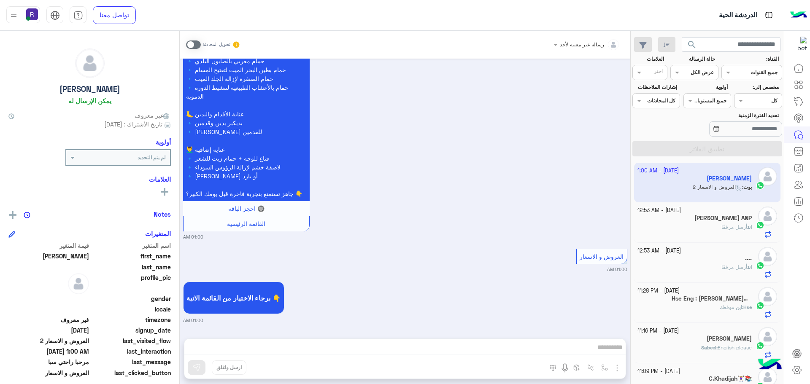
click at [187, 43] on span at bounding box center [193, 44] width 15 height 8
click at [614, 369] on img "button" at bounding box center [617, 368] width 10 height 10
click at [606, 352] on span "الصور" at bounding box center [601, 350] width 16 height 10
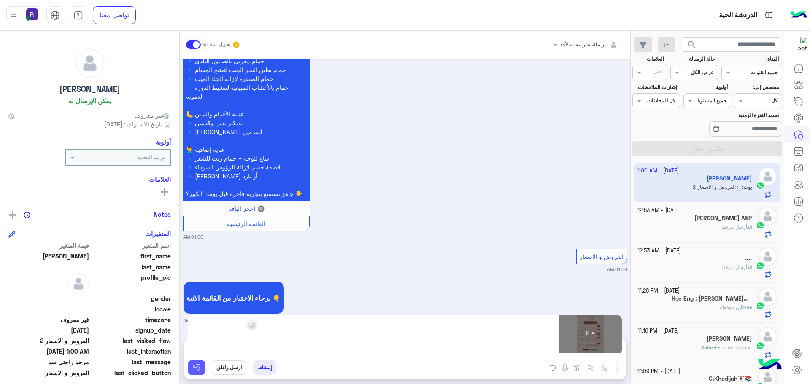
click at [196, 369] on img at bounding box center [196, 368] width 8 height 8
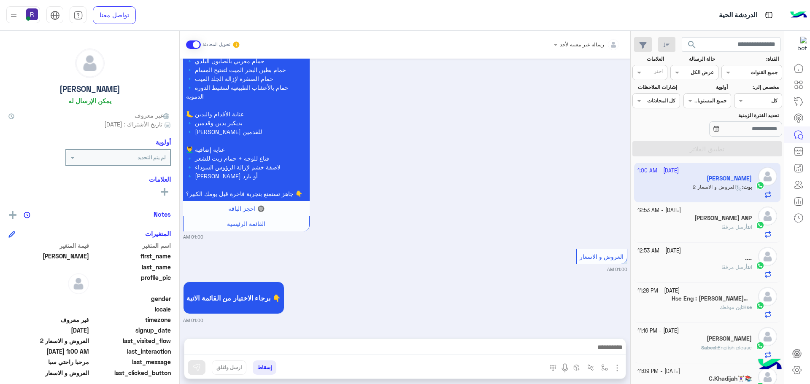
click at [616, 369] on img "button" at bounding box center [617, 368] width 10 height 10
click at [603, 351] on span "الصور" at bounding box center [601, 350] width 16 height 10
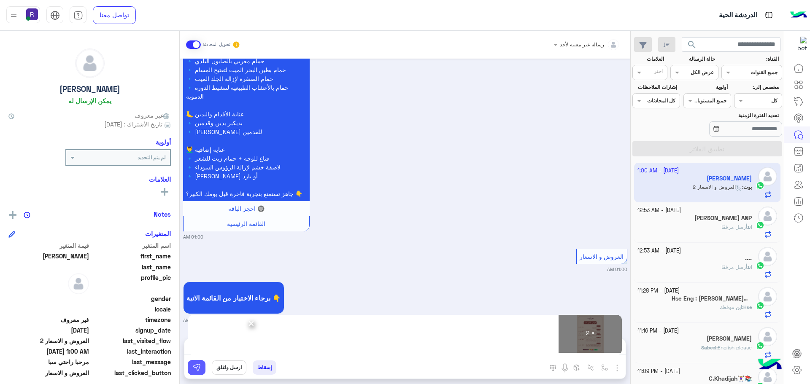
click at [199, 368] on img at bounding box center [196, 368] width 8 height 8
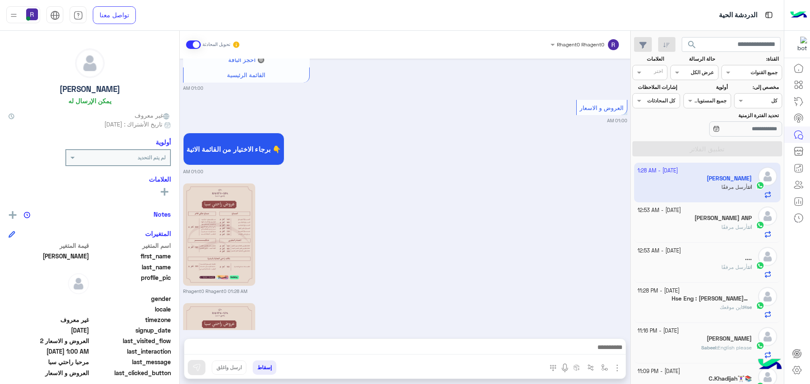
scroll to position [1741, 0]
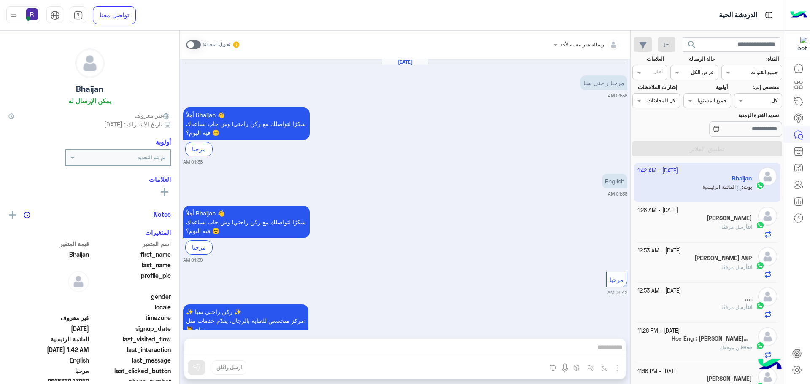
scroll to position [103, 0]
